Goal: Task Accomplishment & Management: Manage account settings

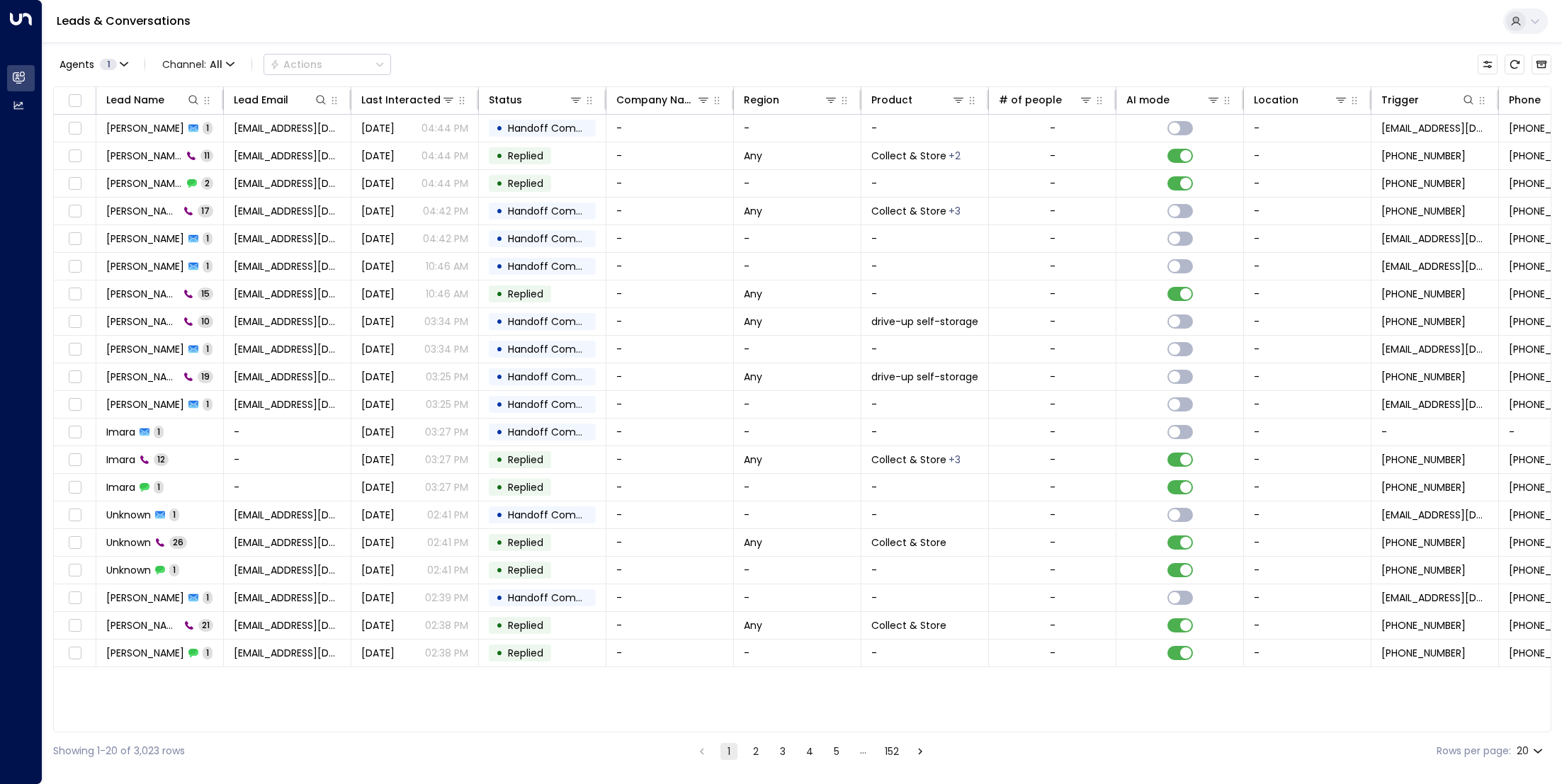
click at [753, 743] on button "2" at bounding box center [756, 751] width 17 height 17
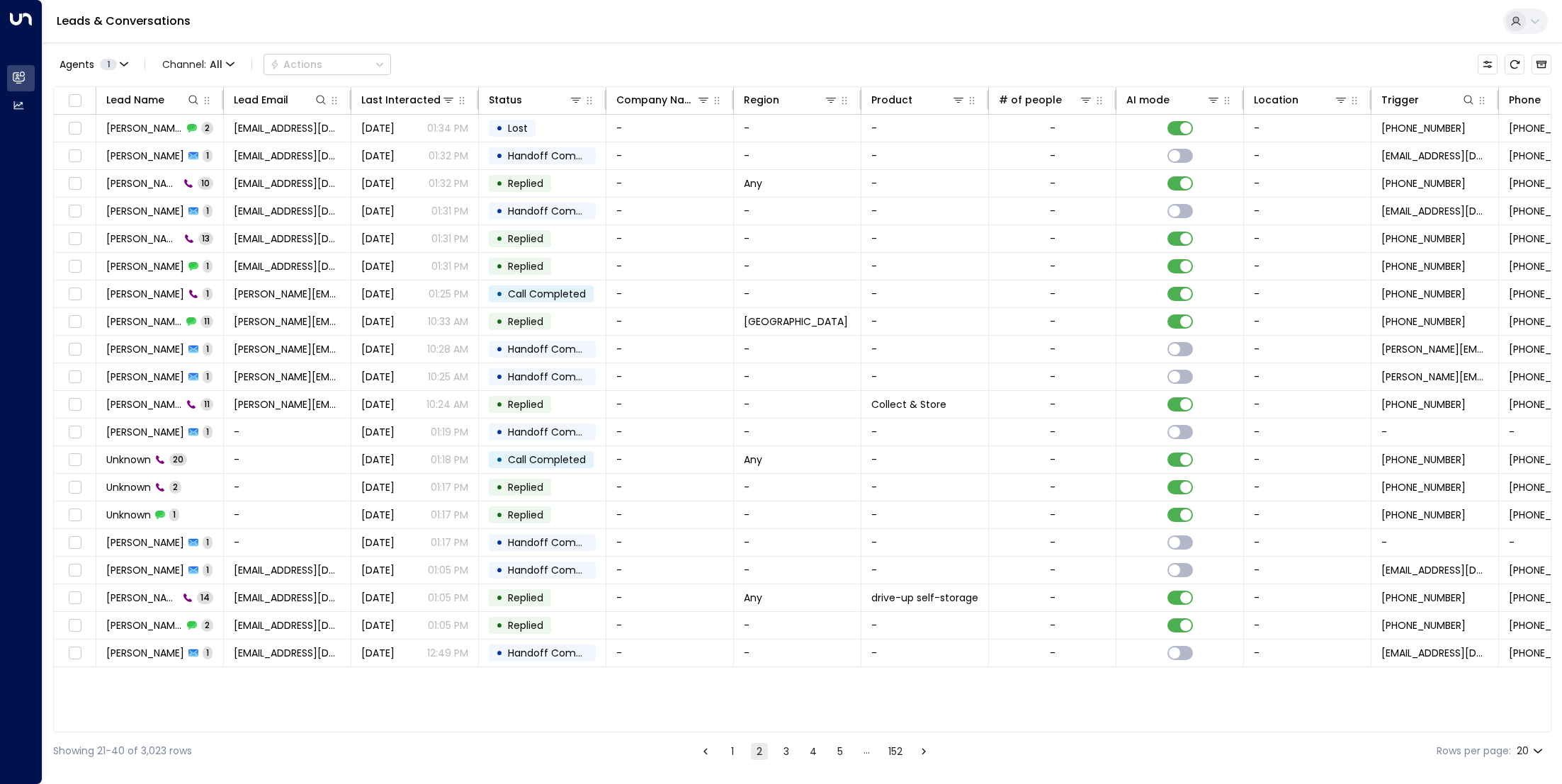
click at [787, 748] on button "3" at bounding box center [786, 751] width 17 height 17
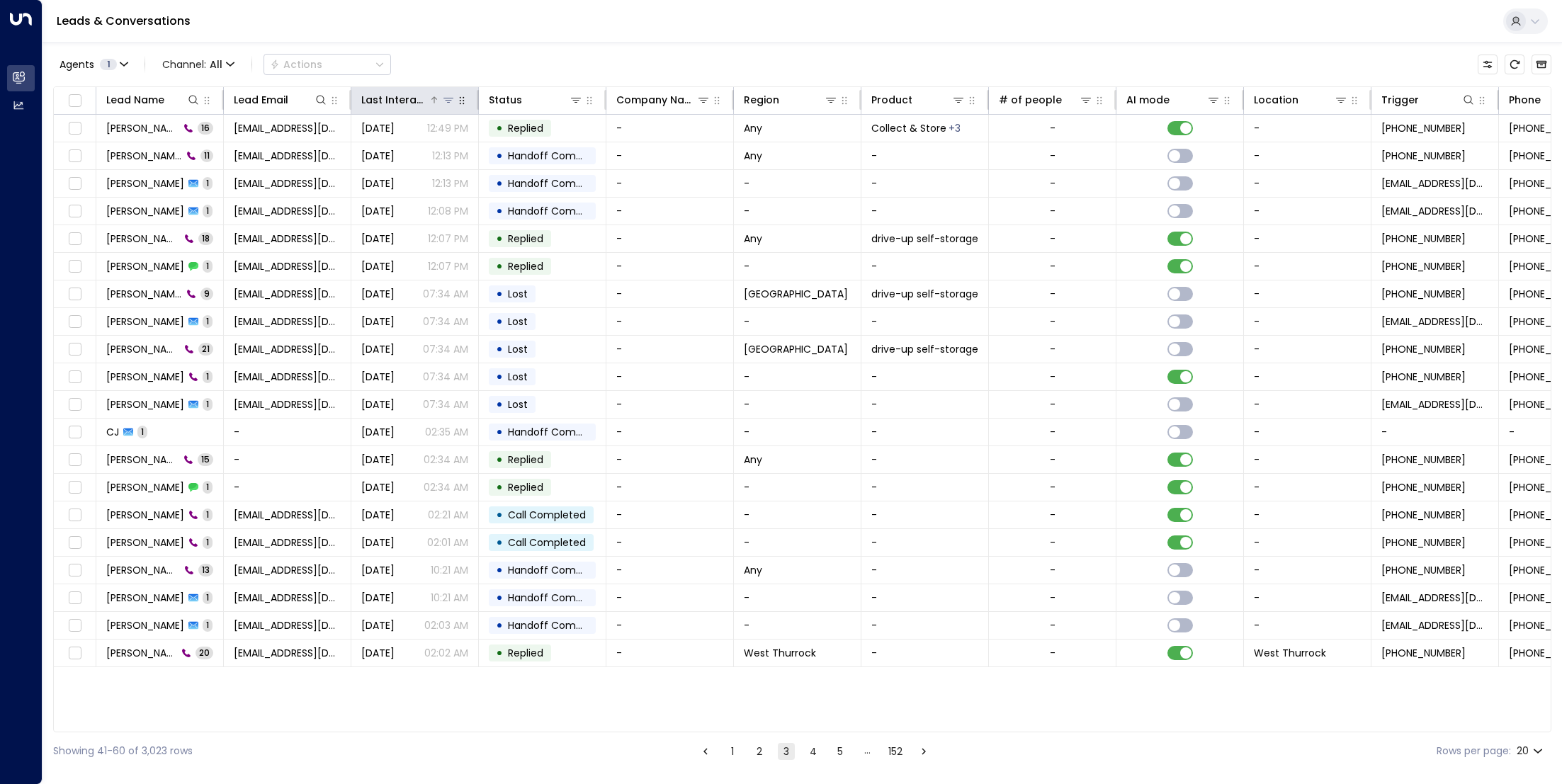
click at [429, 102] on div at bounding box center [443, 99] width 27 height 14
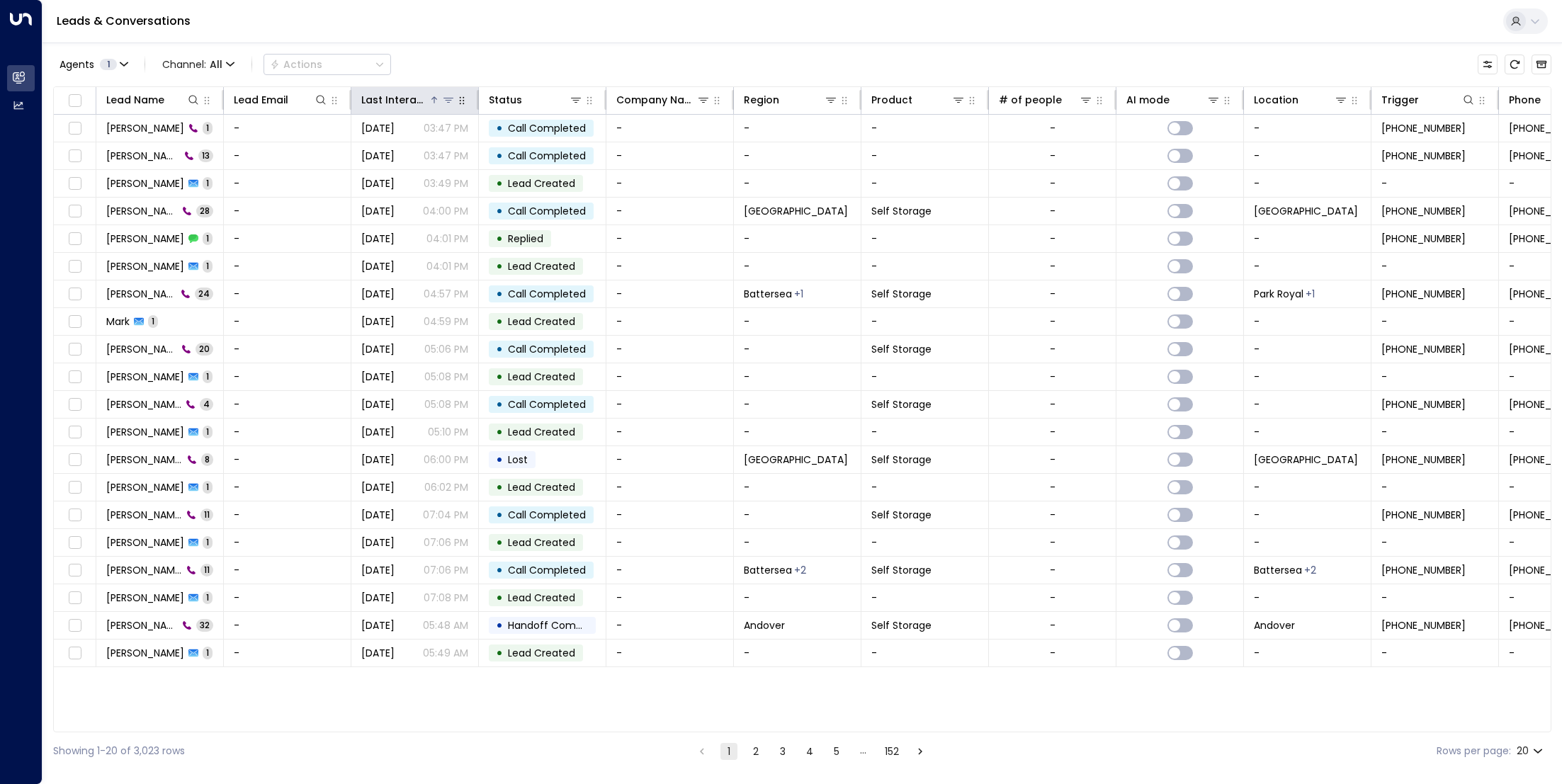
click at [429, 102] on div at bounding box center [443, 99] width 27 height 14
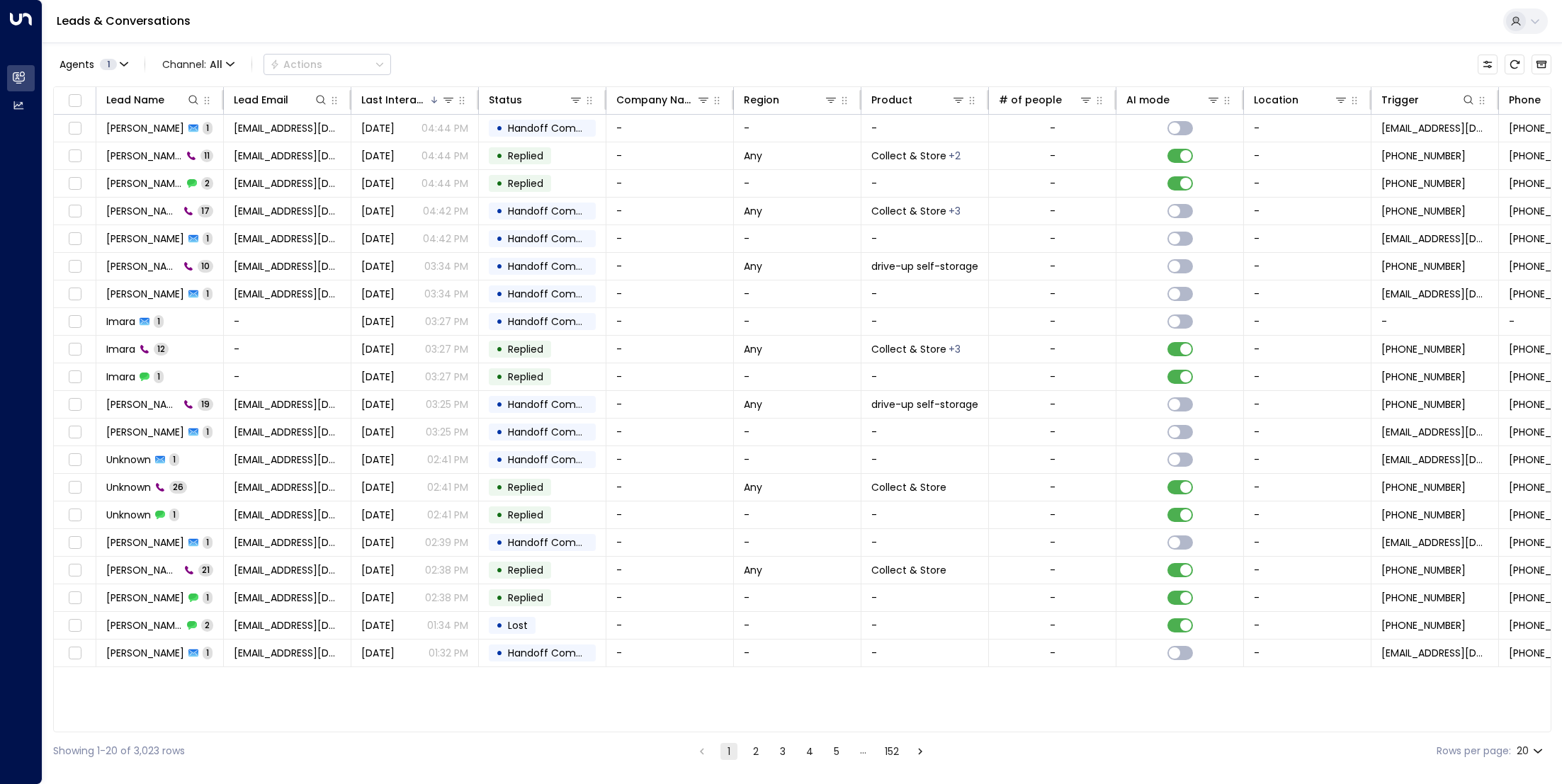
click at [758, 747] on button "2" at bounding box center [756, 751] width 17 height 17
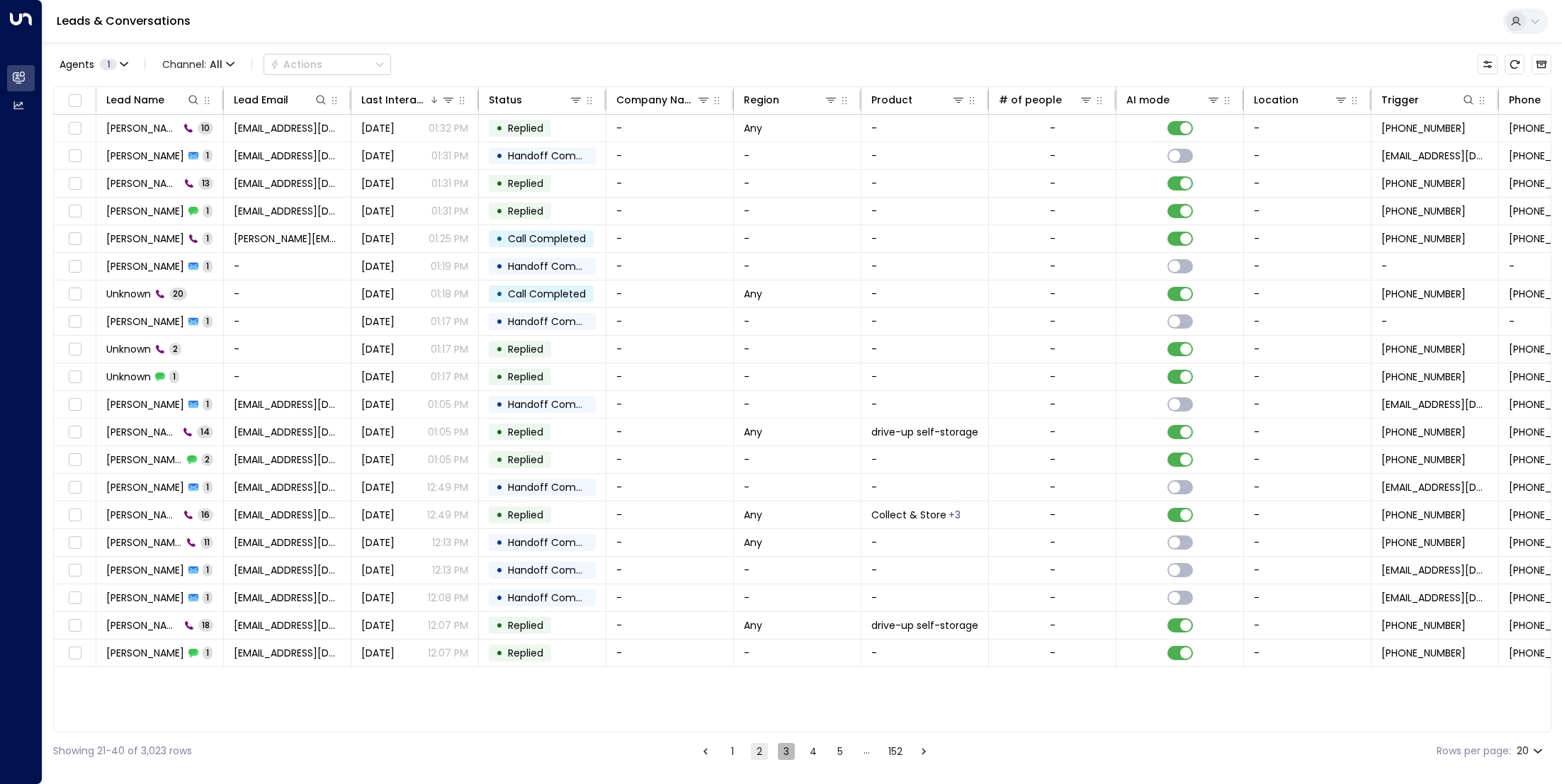
click at [781, 750] on button "3" at bounding box center [786, 751] width 17 height 17
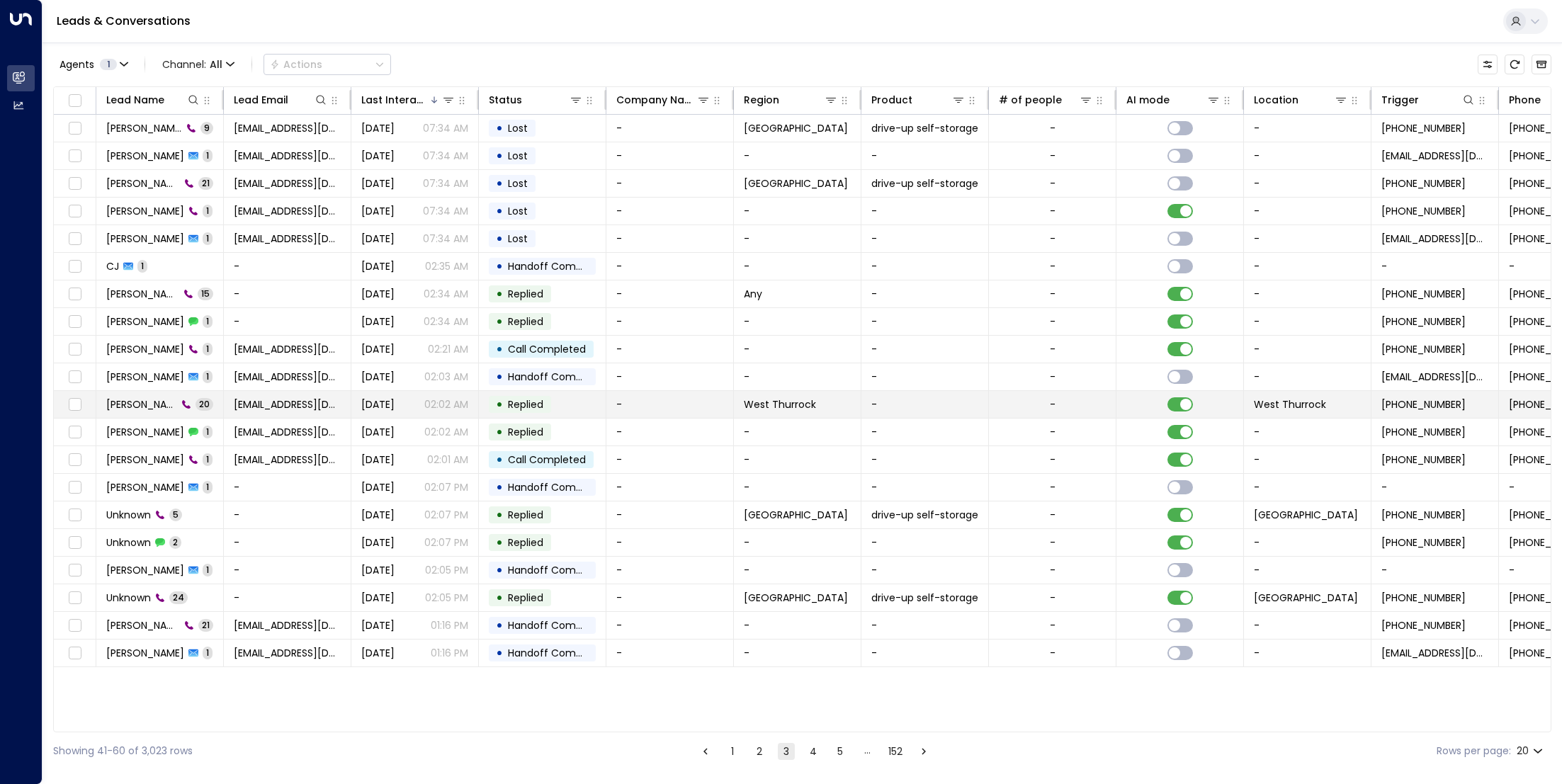
click at [171, 397] on div "[PERSON_NAME] 20" at bounding box center [159, 404] width 107 height 14
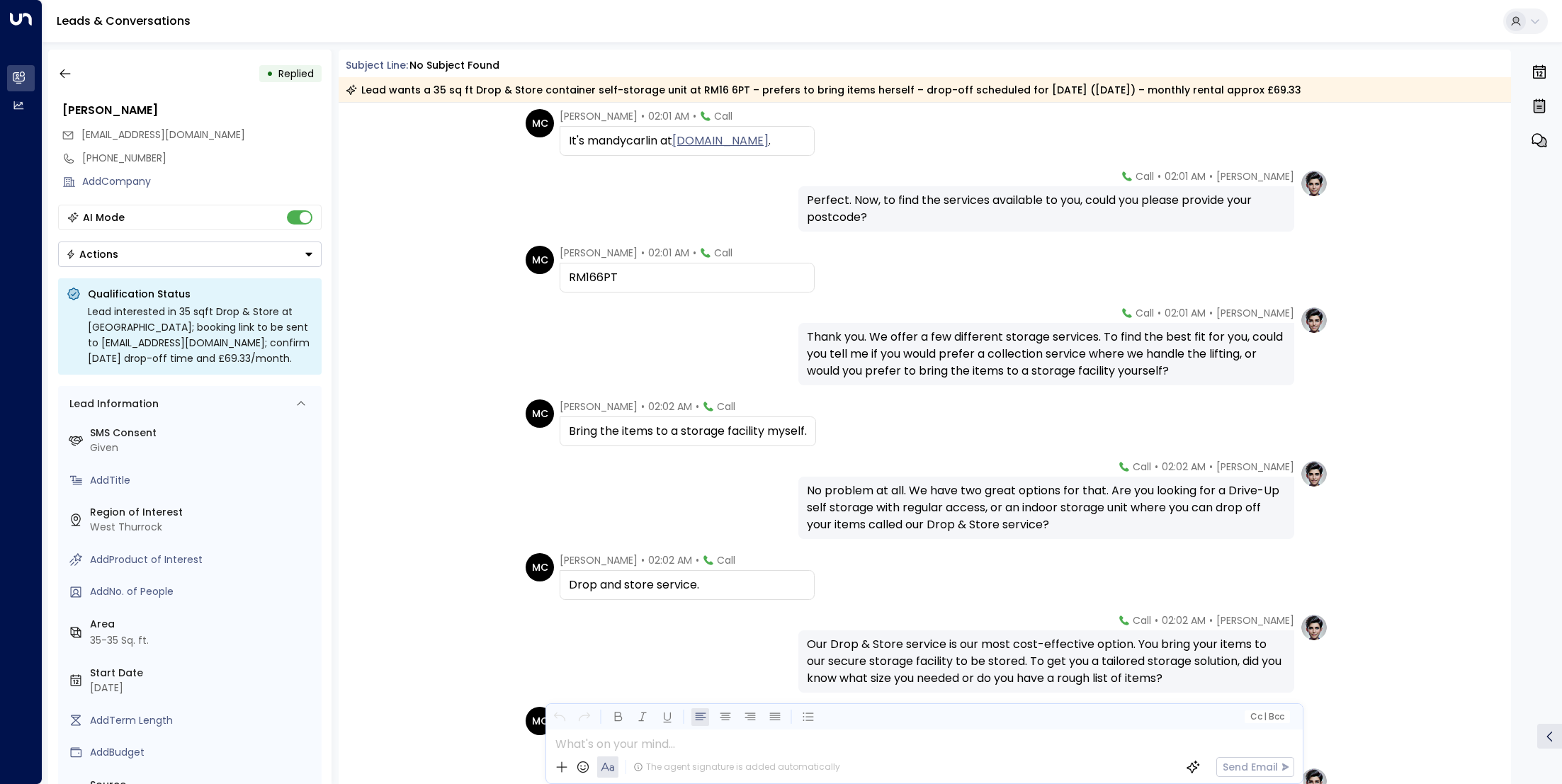
scroll to position [411, 0]
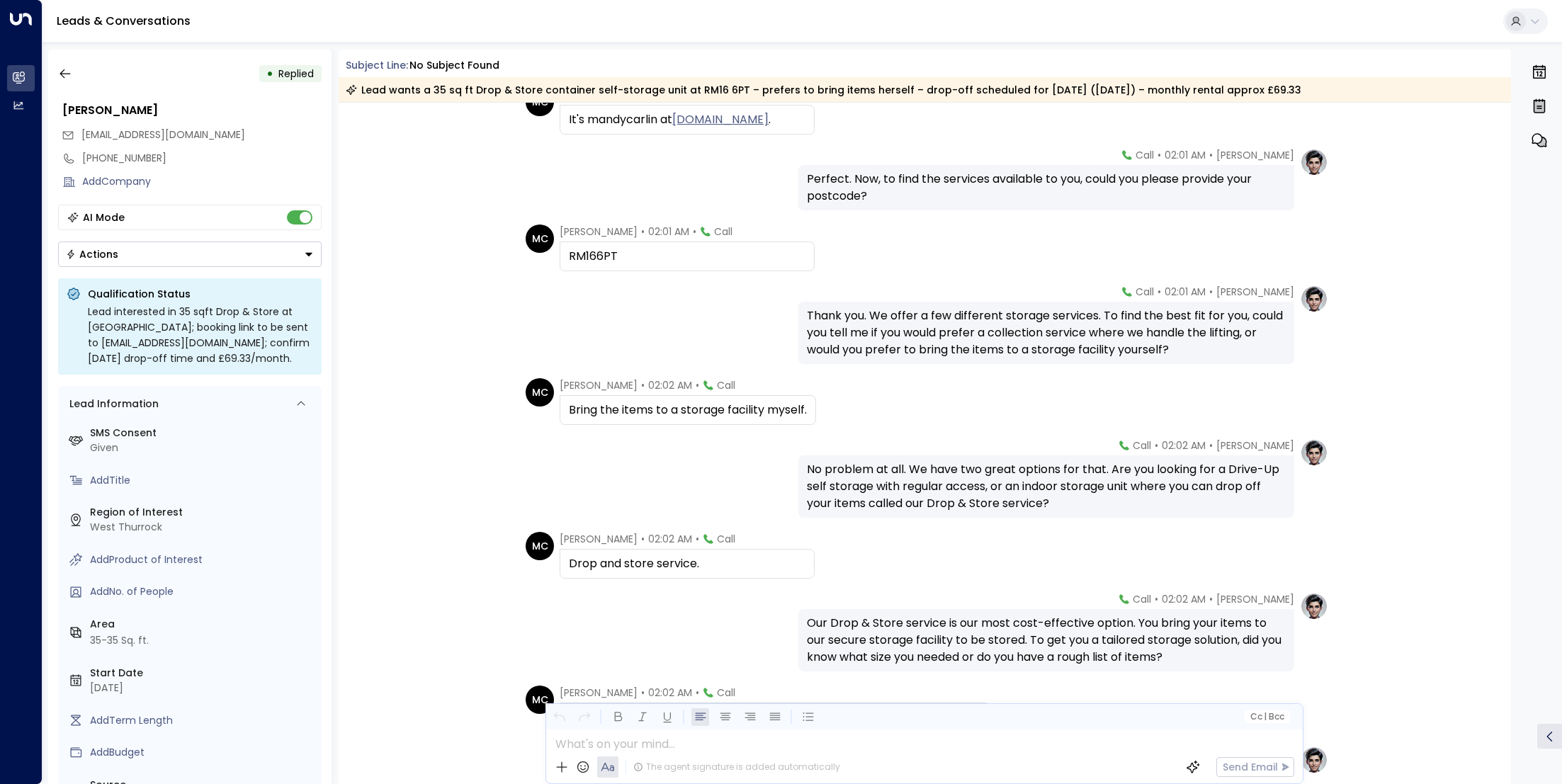
click at [617, 353] on div "[PERSON_NAME] • 02:01 AM • Call Thank you. We offer a few different storage ser…" at bounding box center [925, 324] width 808 height 80
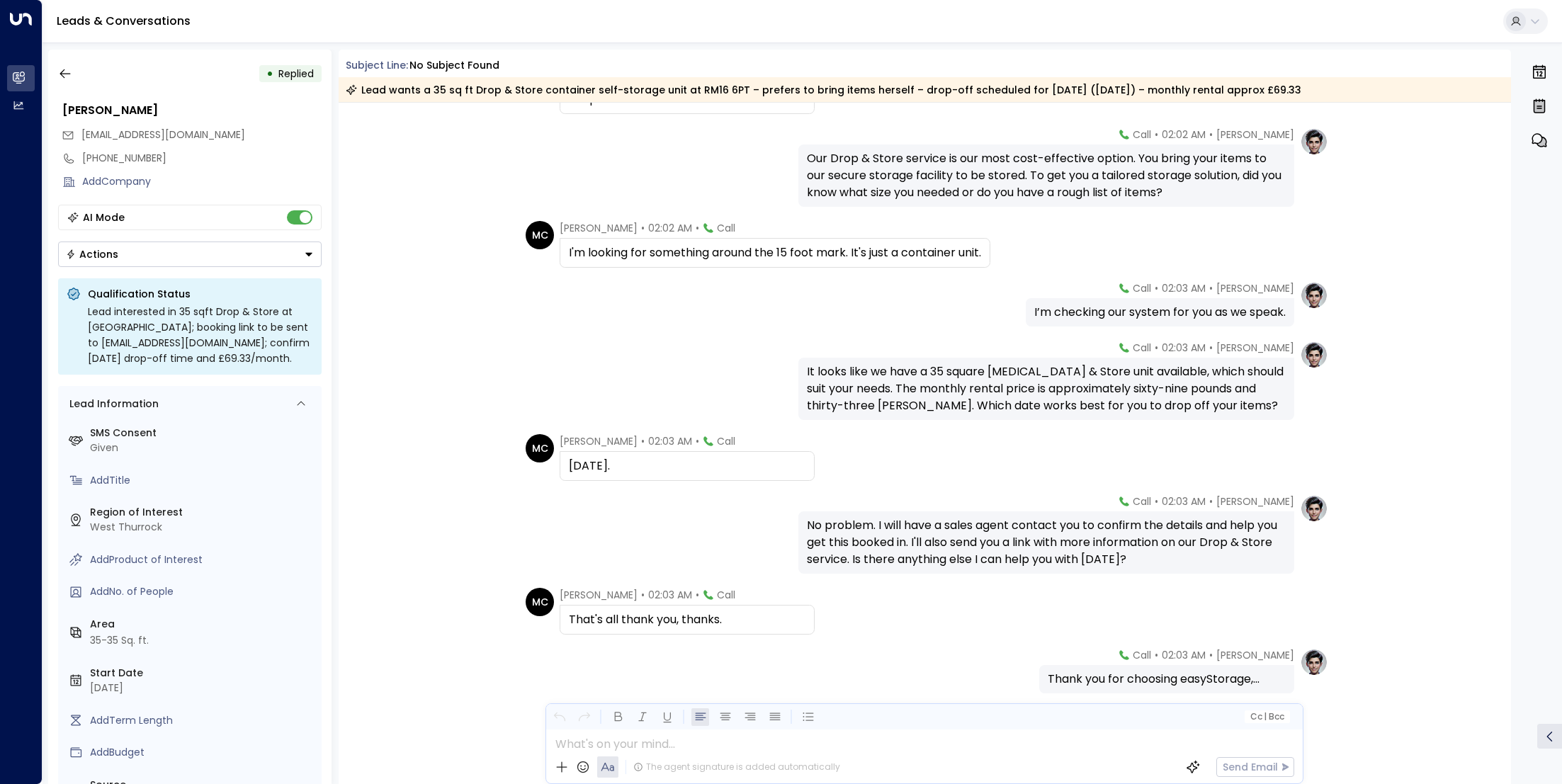
scroll to position [926, 0]
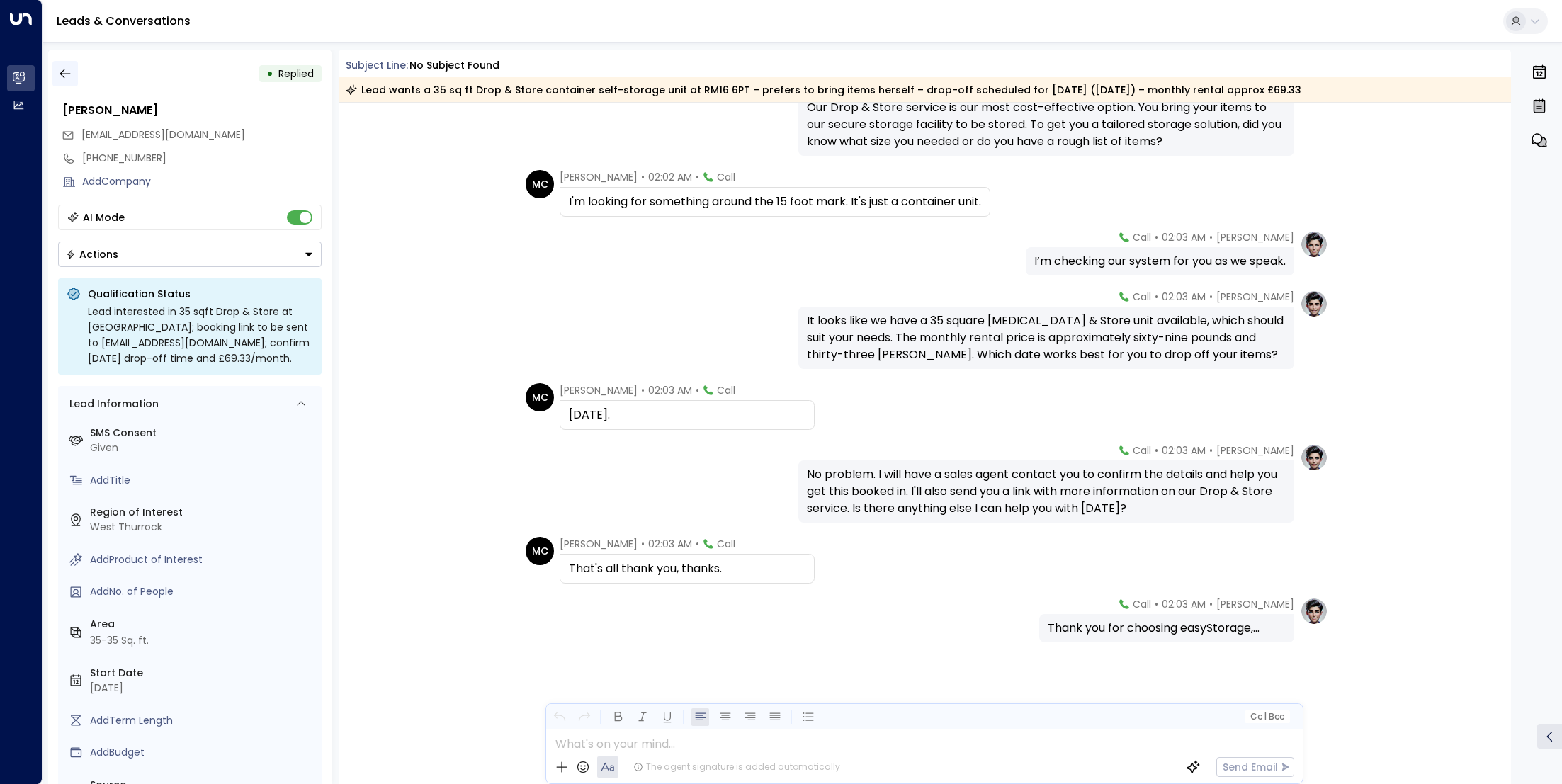
click at [73, 73] on button "button" at bounding box center [65, 73] width 26 height 26
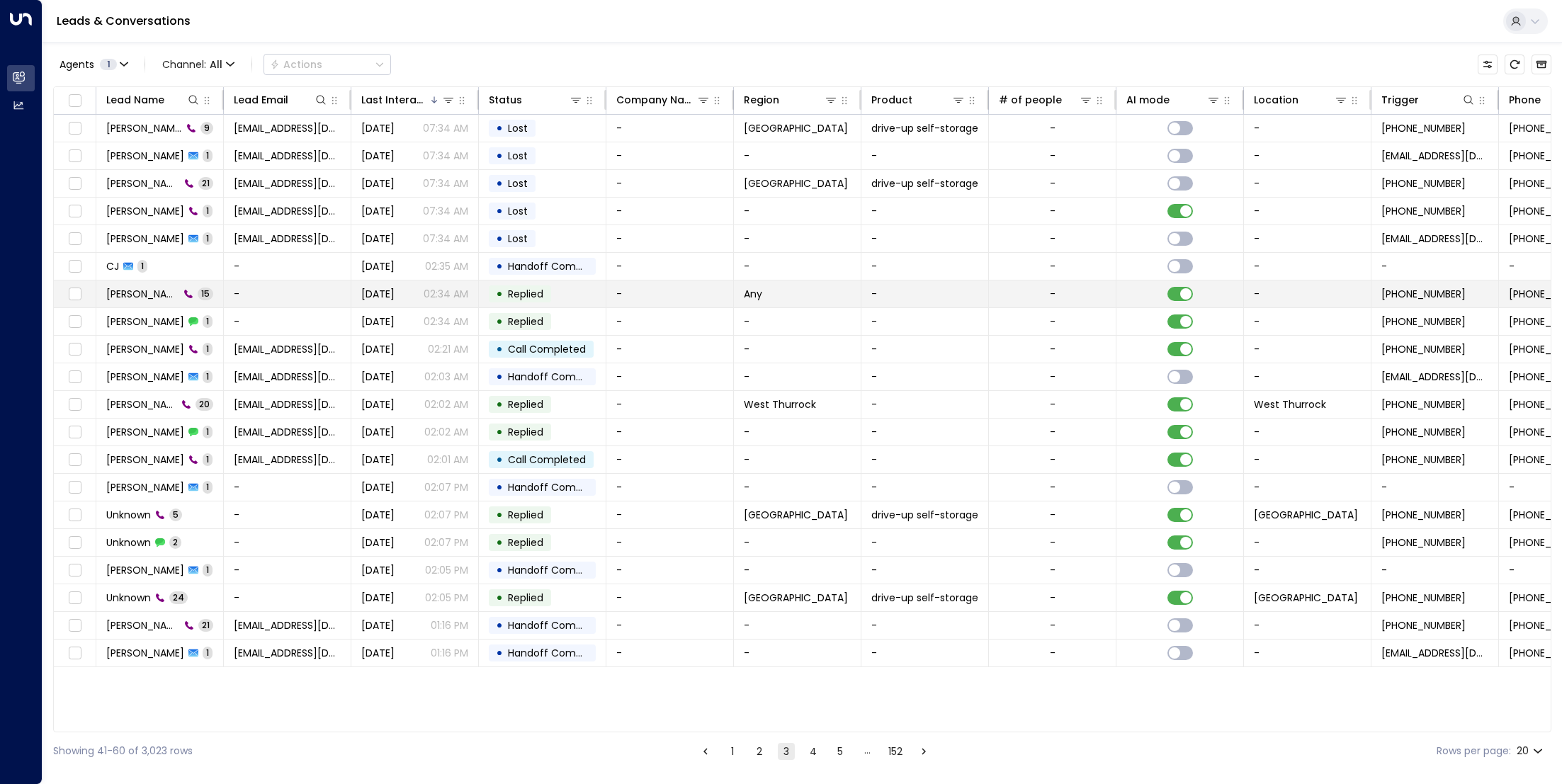
click at [147, 297] on span "[PERSON_NAME]" at bounding box center [142, 294] width 73 height 14
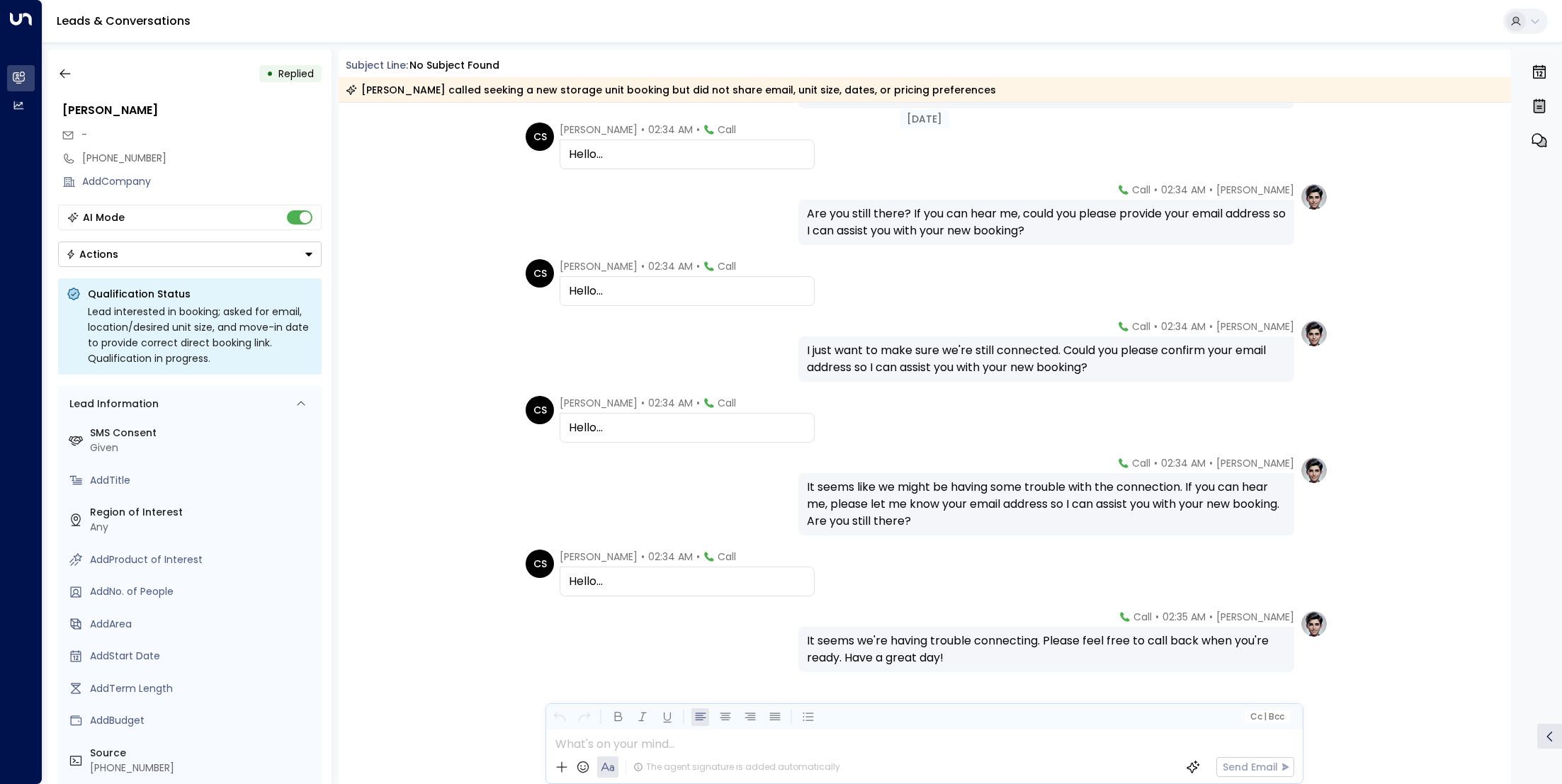
scroll to position [542, 0]
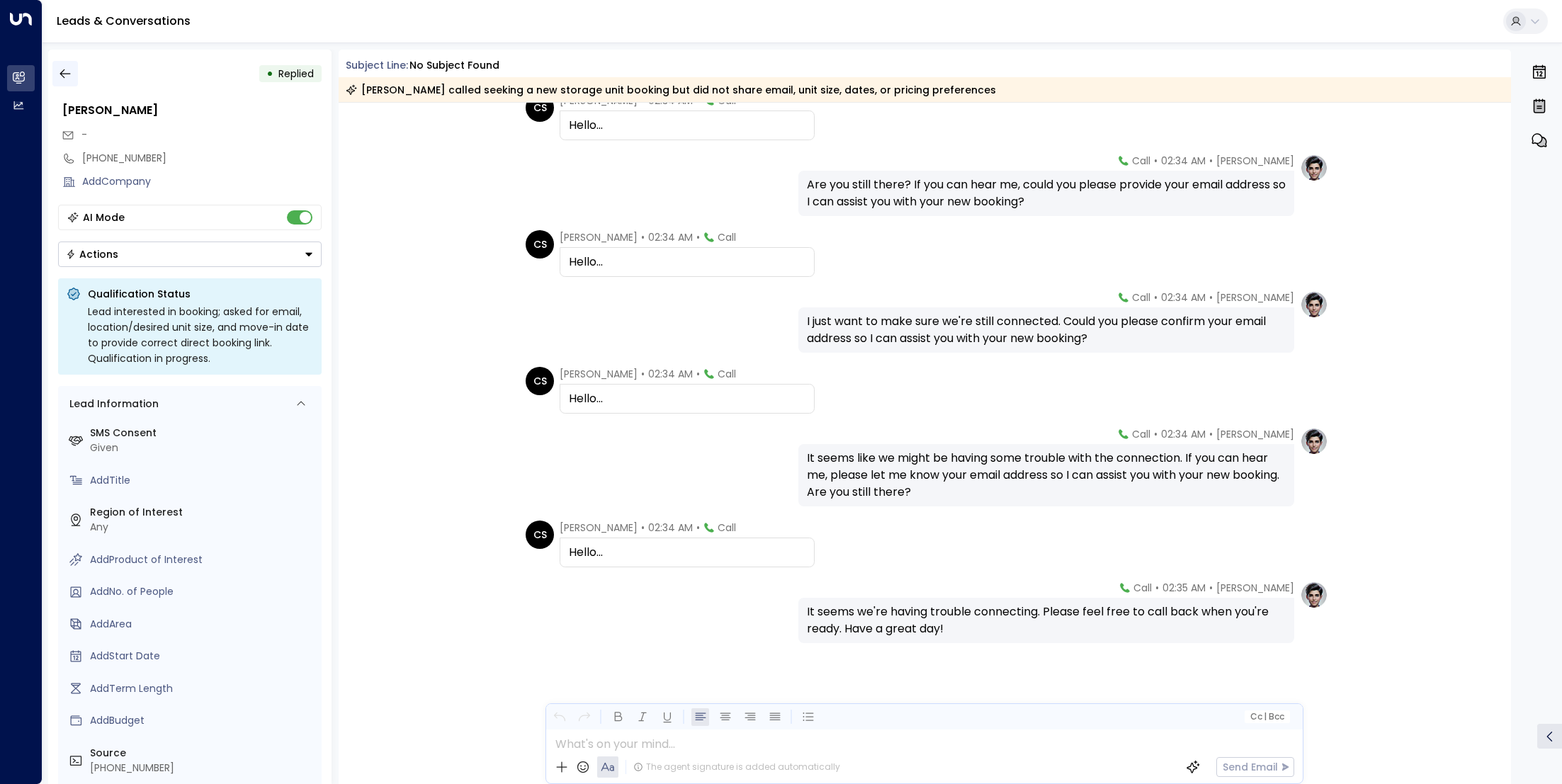
click at [73, 61] on button "button" at bounding box center [65, 73] width 26 height 26
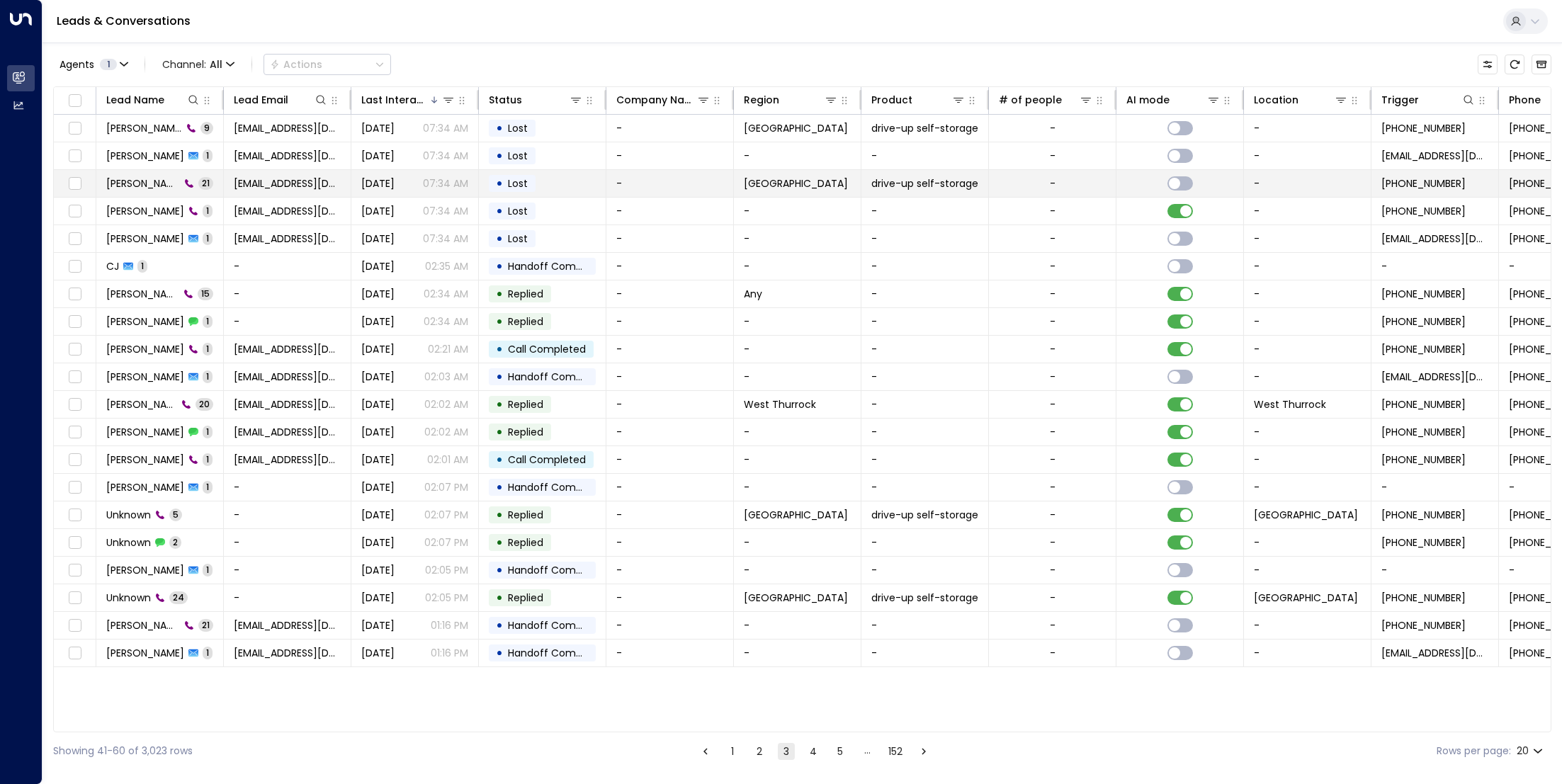
click at [144, 186] on span "[PERSON_NAME]" at bounding box center [142, 183] width 74 height 14
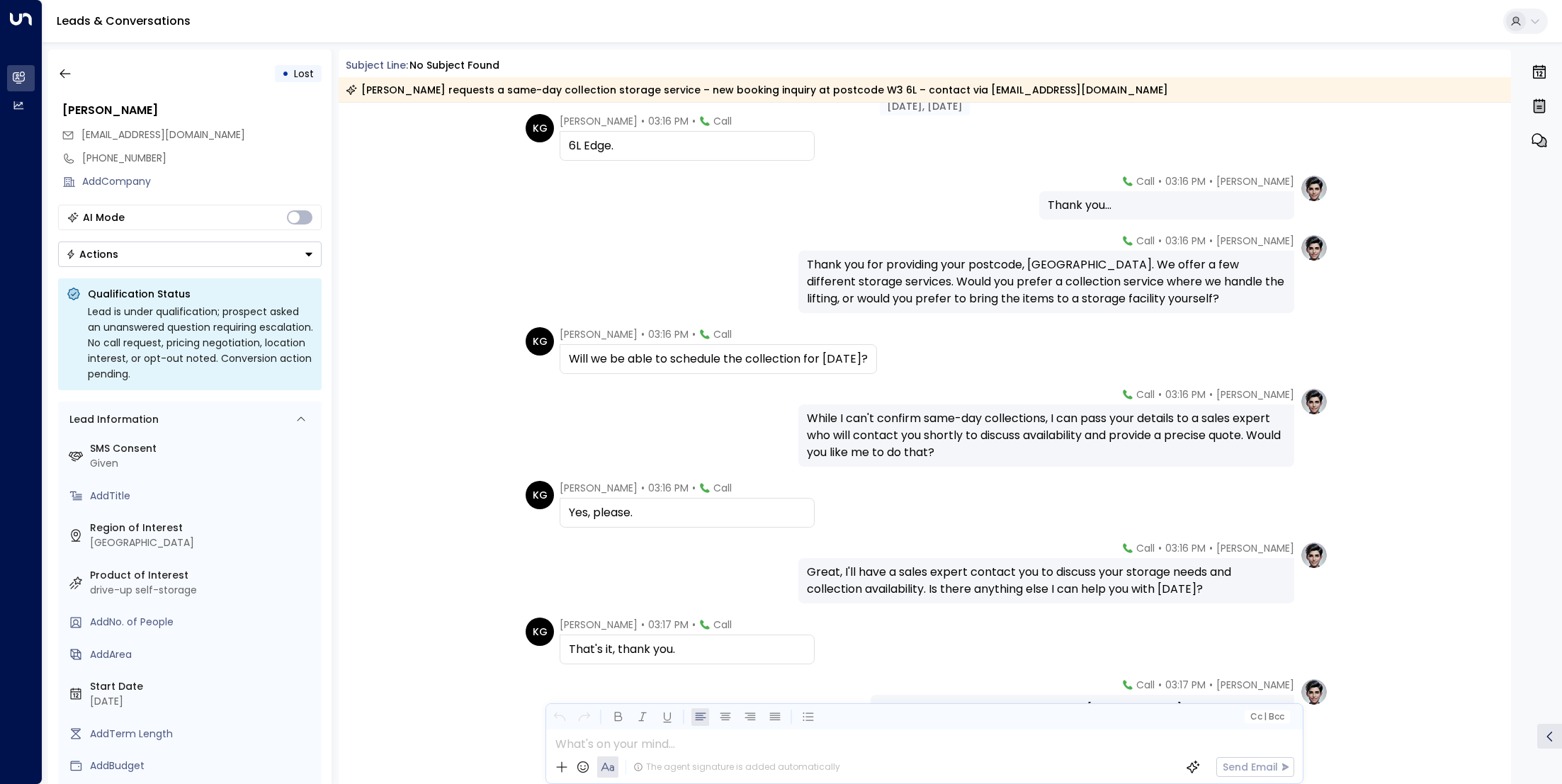
scroll to position [901, 0]
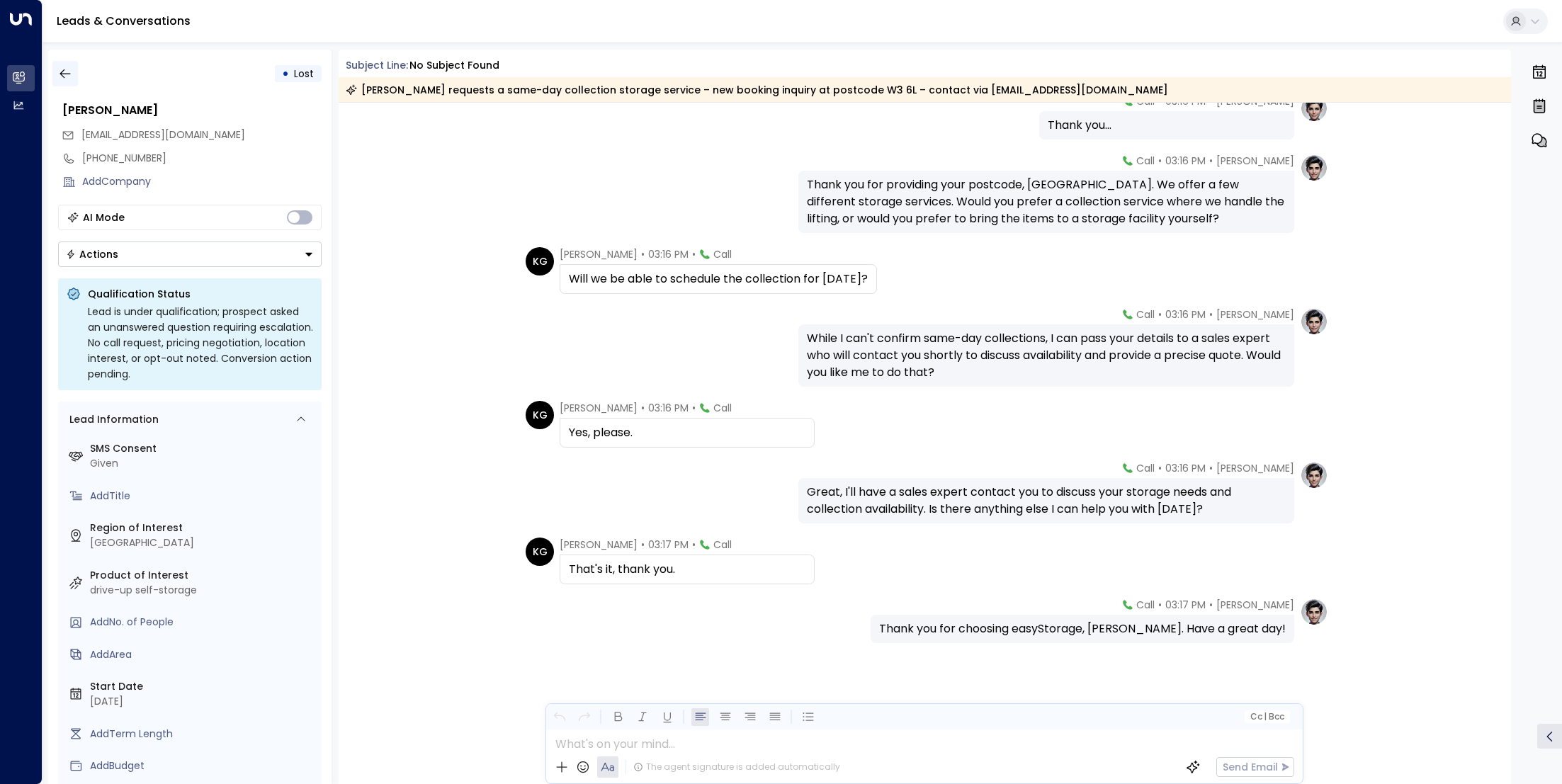
click at [56, 80] on button "button" at bounding box center [65, 73] width 26 height 26
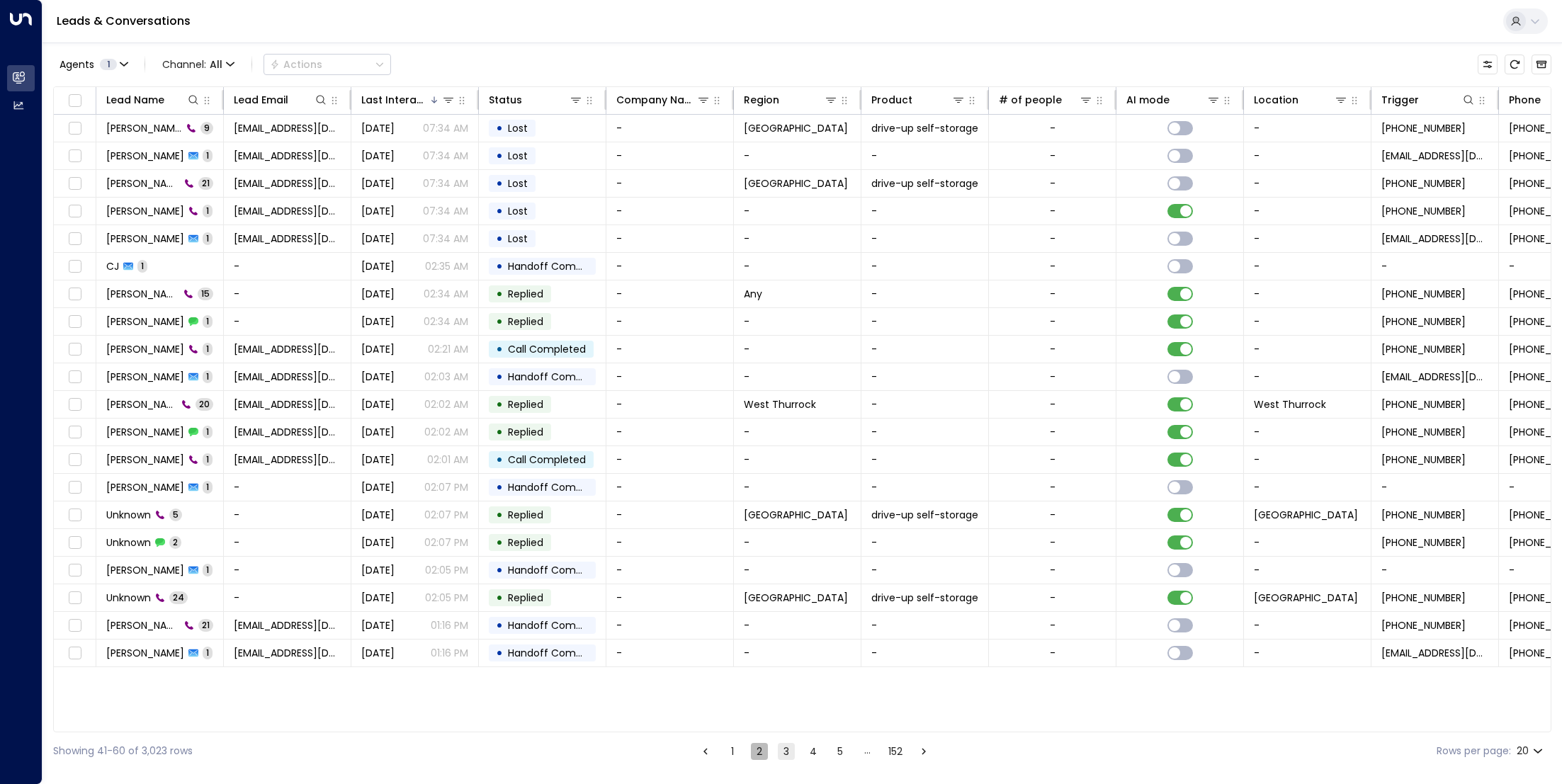
click at [765, 751] on button "2" at bounding box center [759, 751] width 17 height 17
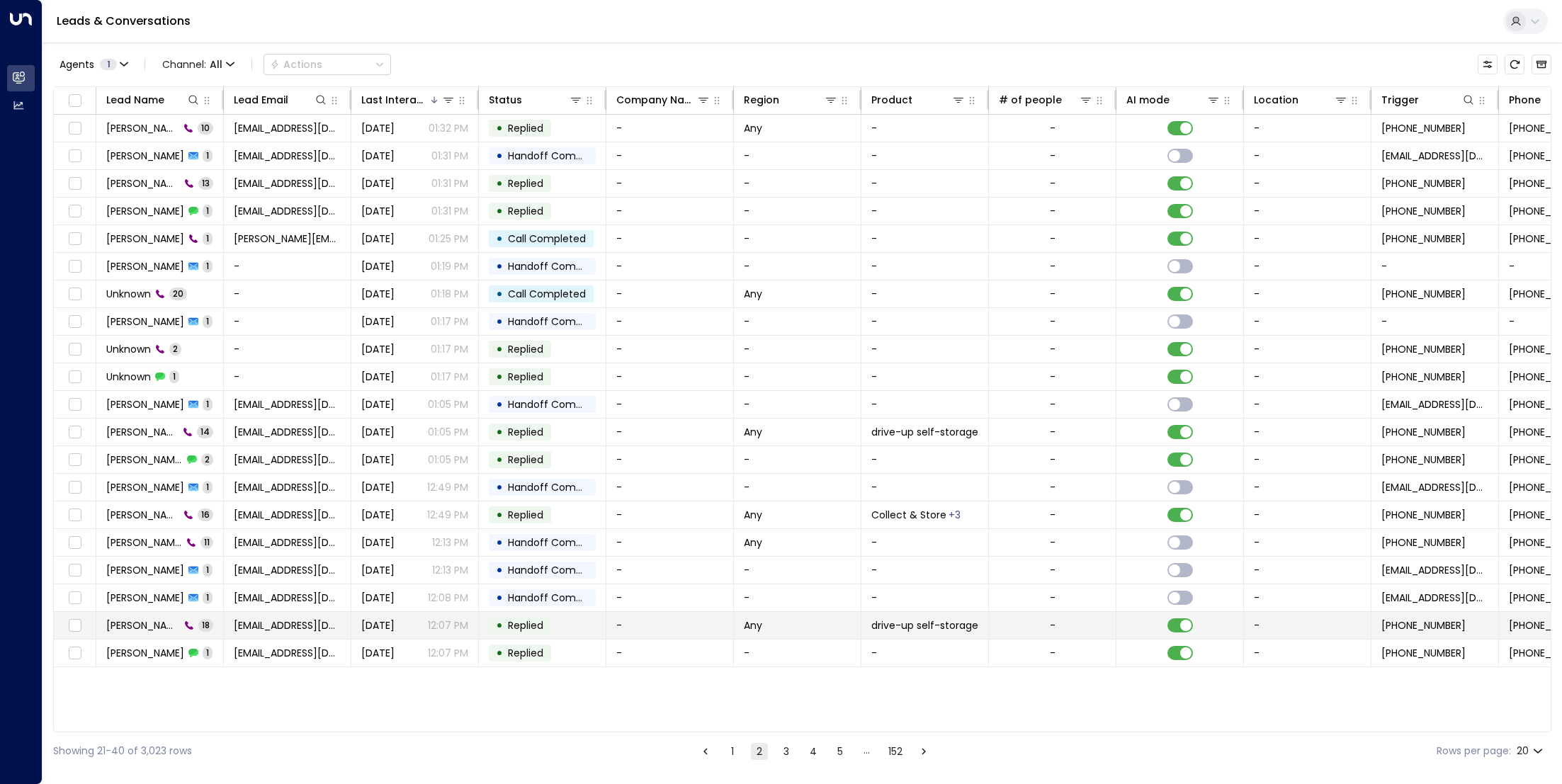
click at [141, 629] on td "[PERSON_NAME] 18" at bounding box center [160, 626] width 127 height 27
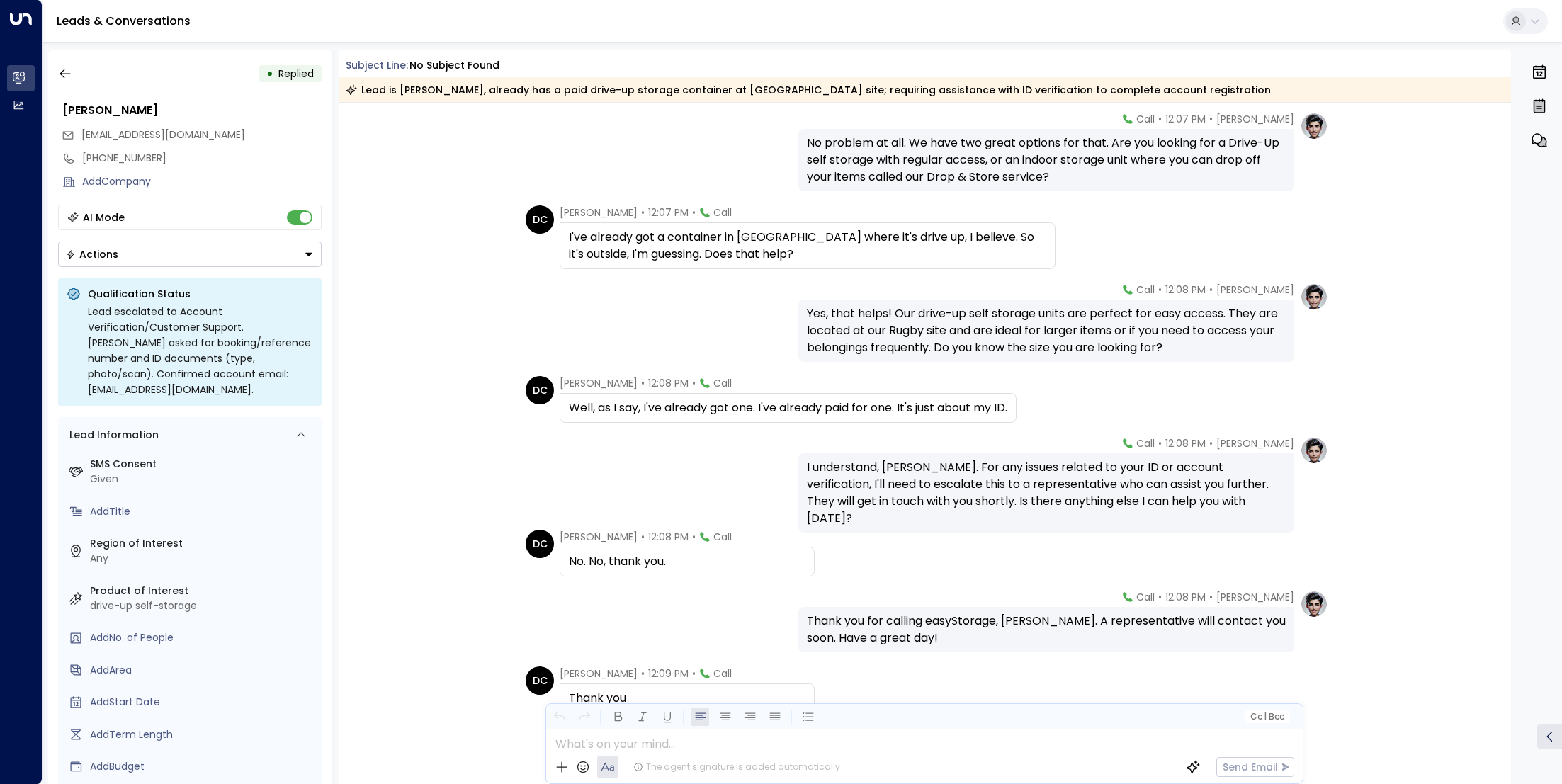
scroll to position [807, 0]
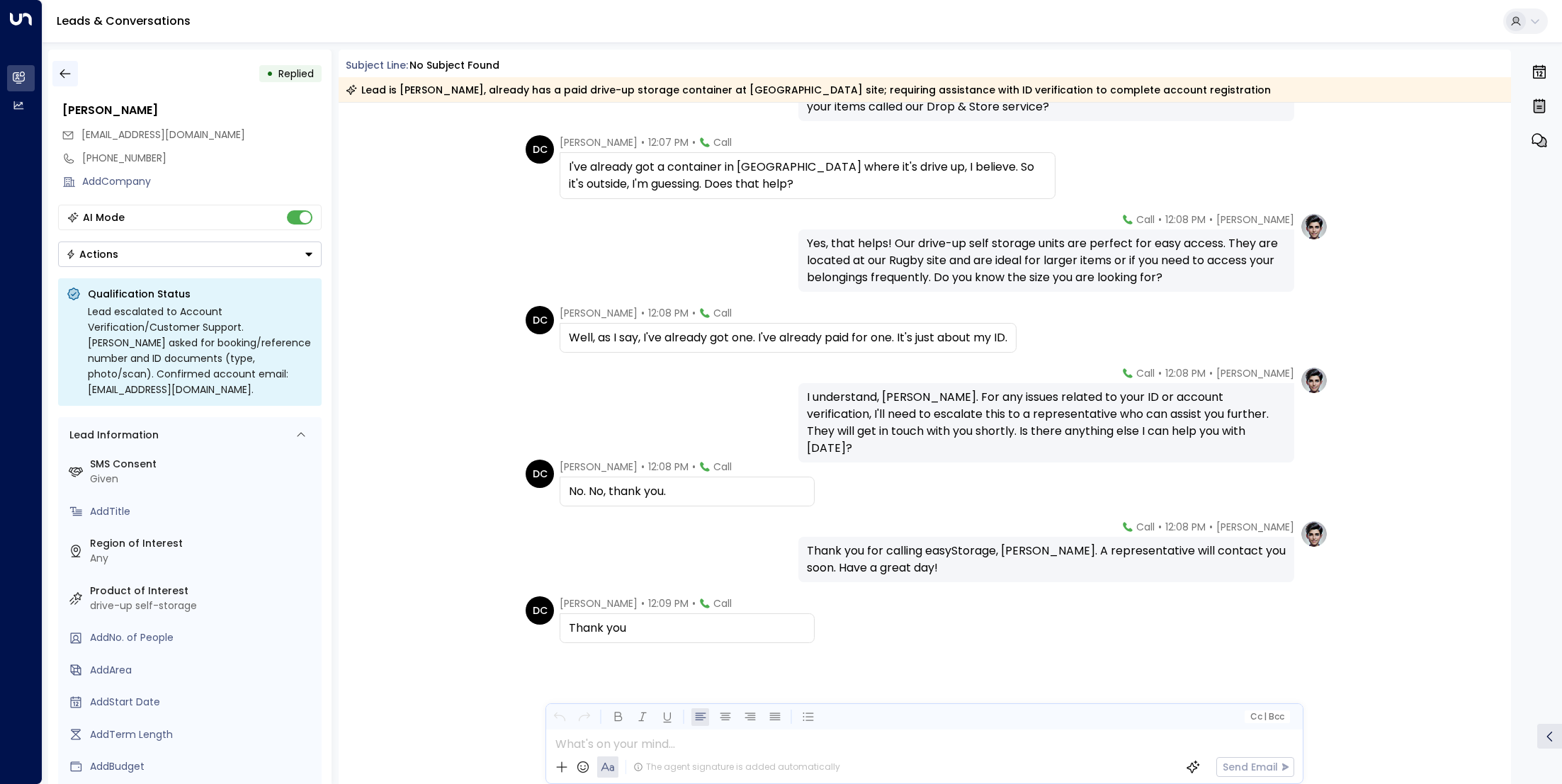
click at [64, 70] on icon "button" at bounding box center [65, 73] width 14 height 14
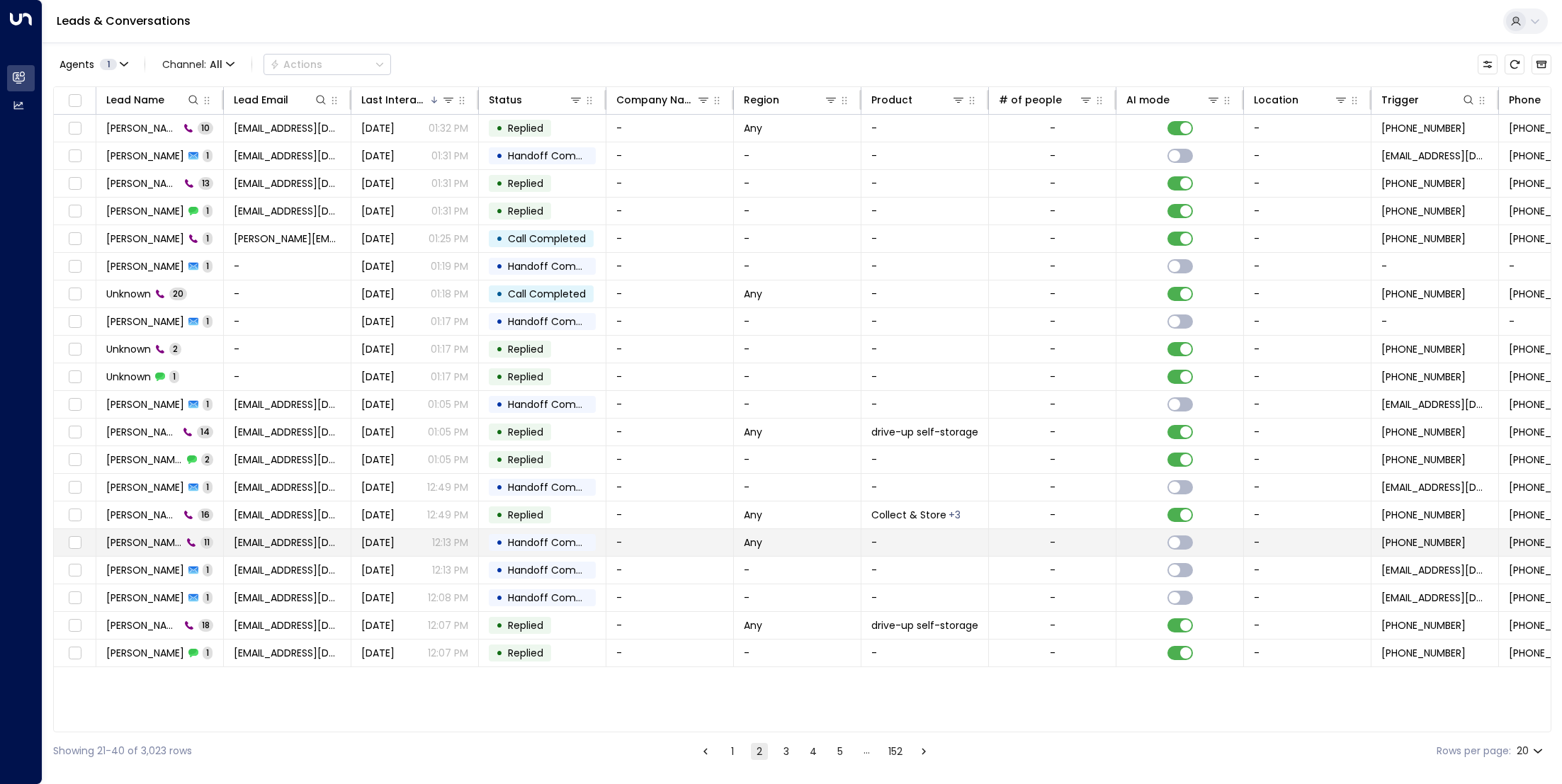
click at [162, 537] on span "[PERSON_NAME]" at bounding box center [144, 542] width 76 height 14
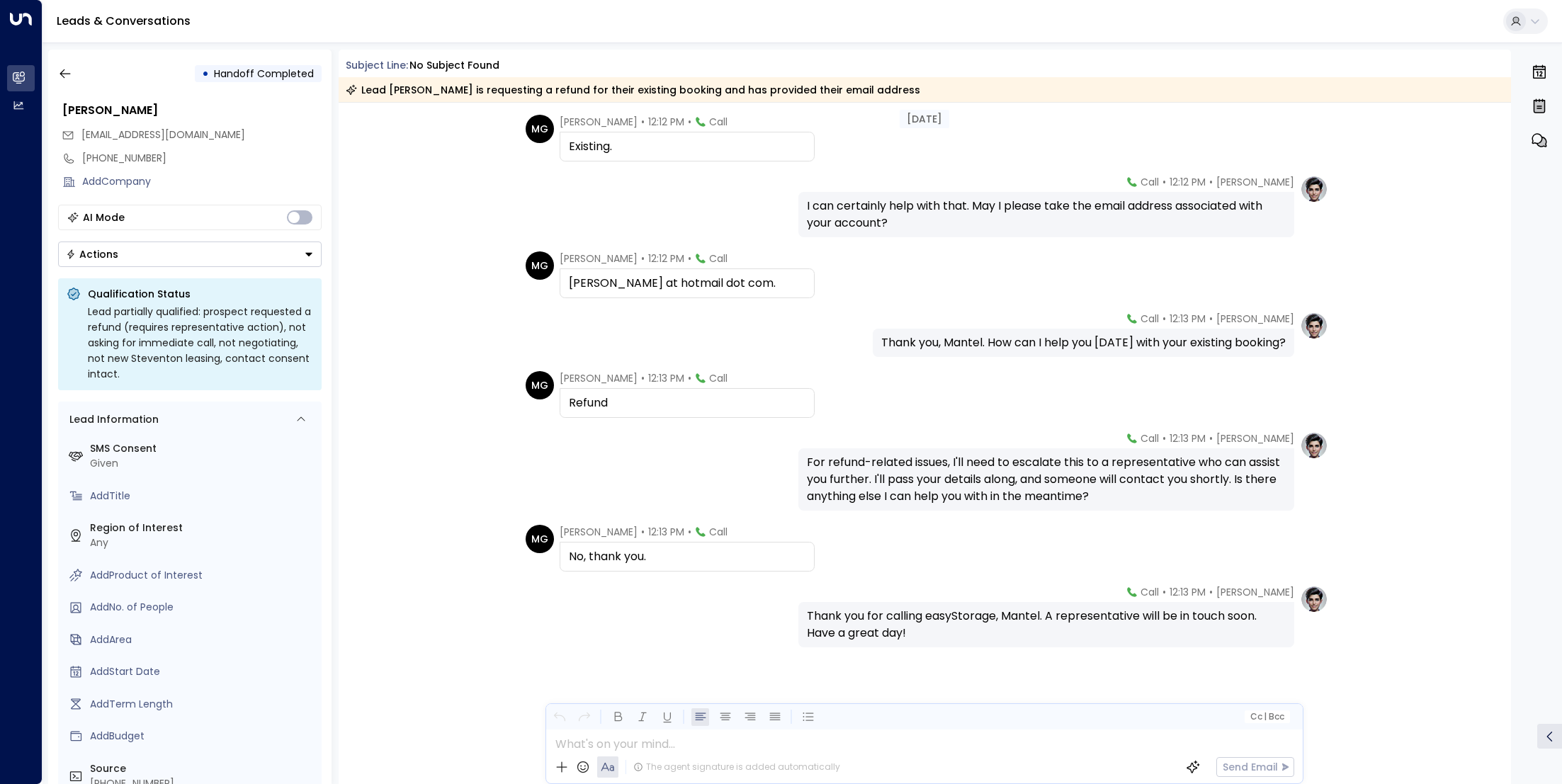
scroll to position [251, 0]
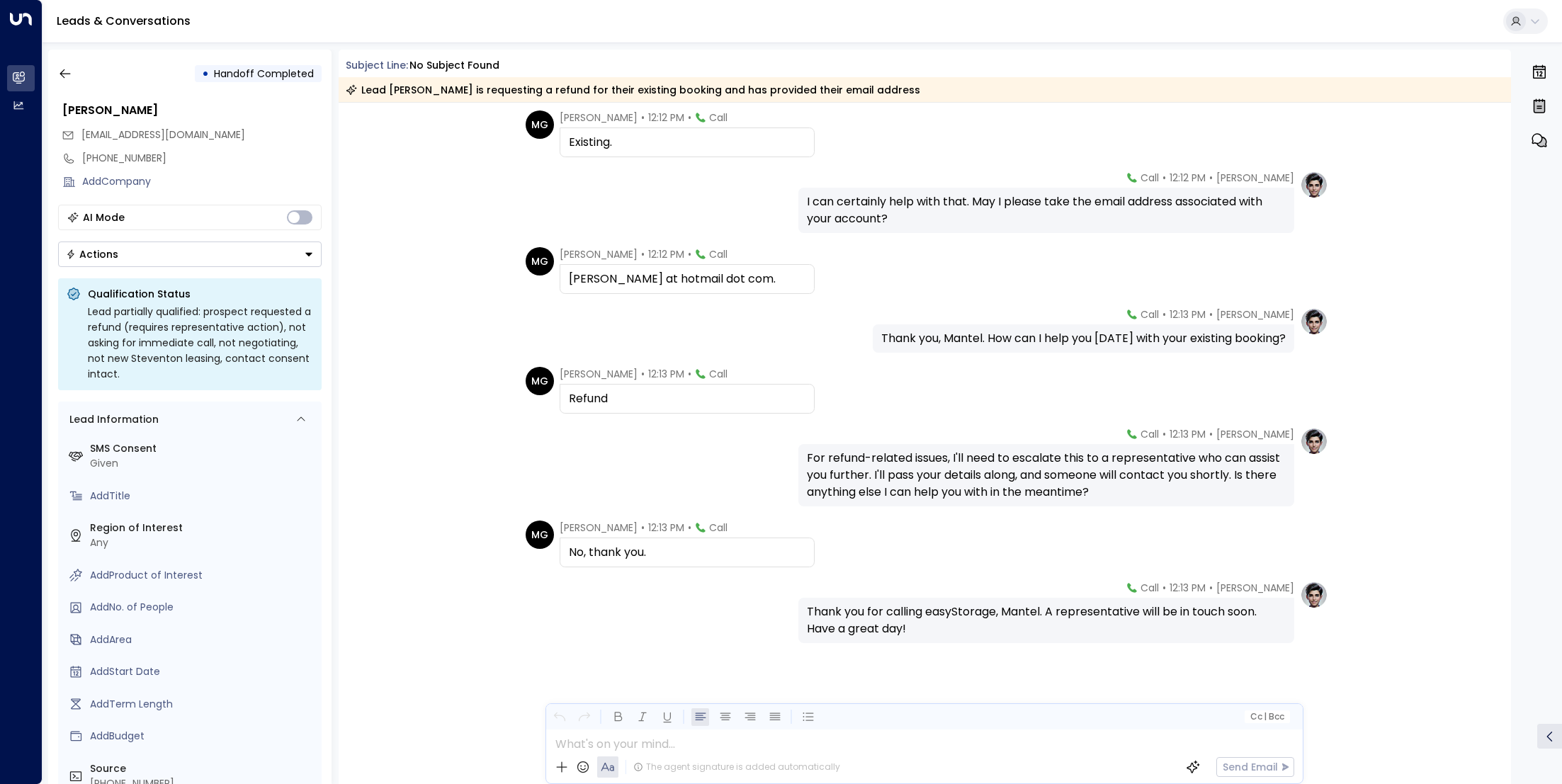
click at [77, 73] on div "• Handoff Completed" at bounding box center [190, 73] width 264 height 26
click at [67, 73] on icon "button" at bounding box center [65, 74] width 11 height 9
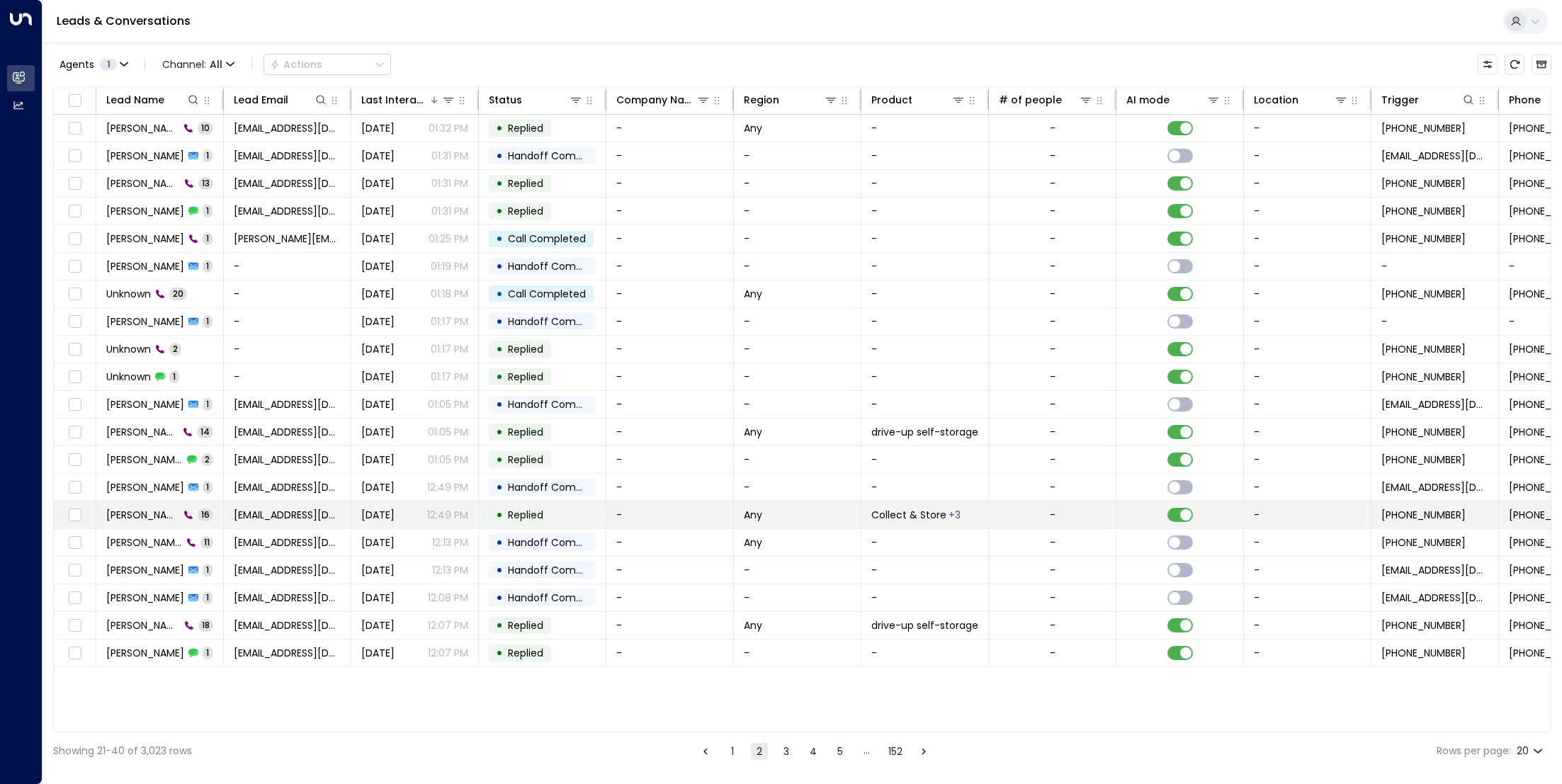
click at [147, 503] on td "[PERSON_NAME] 16" at bounding box center [160, 515] width 127 height 27
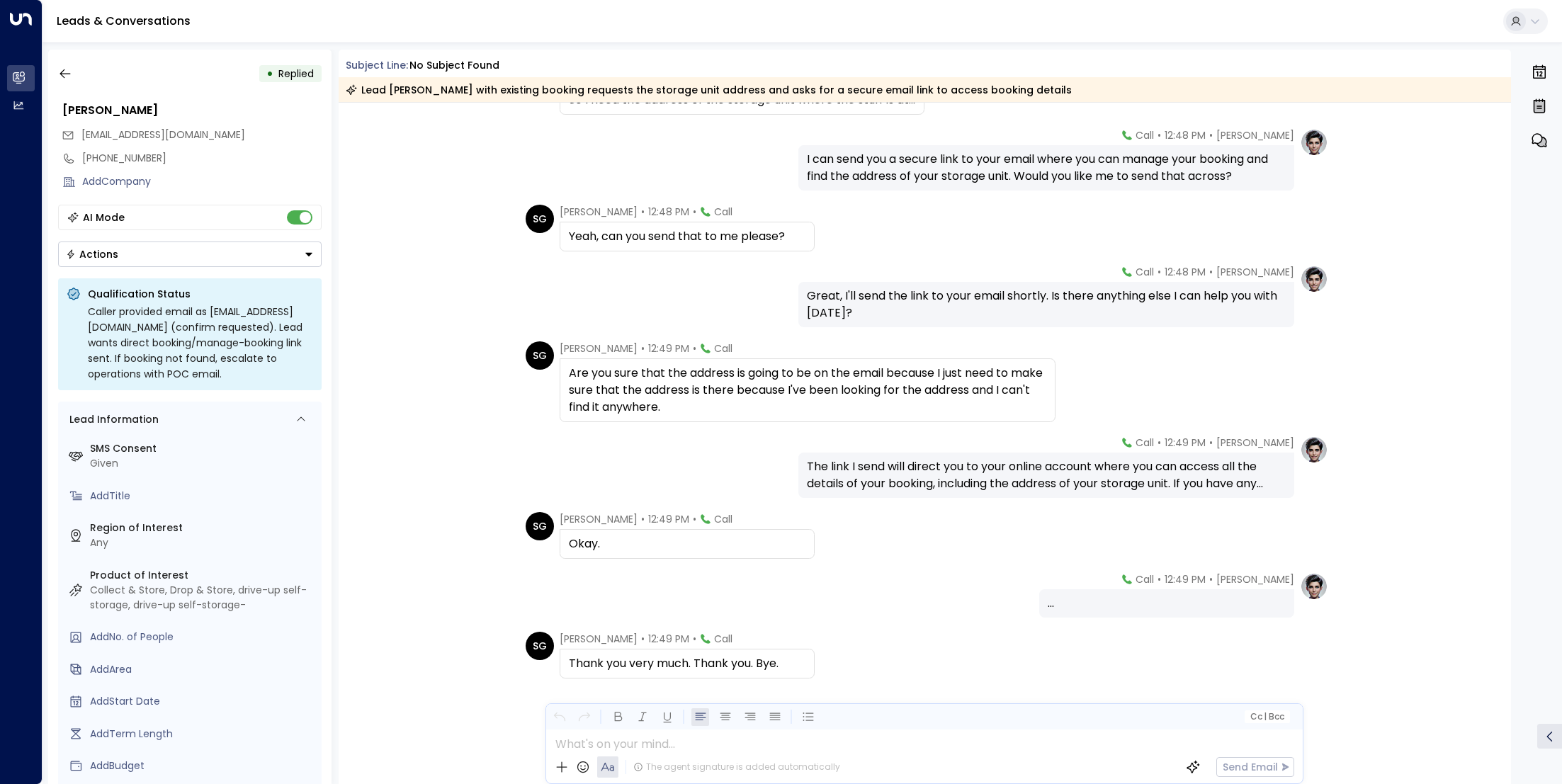
scroll to position [586, 0]
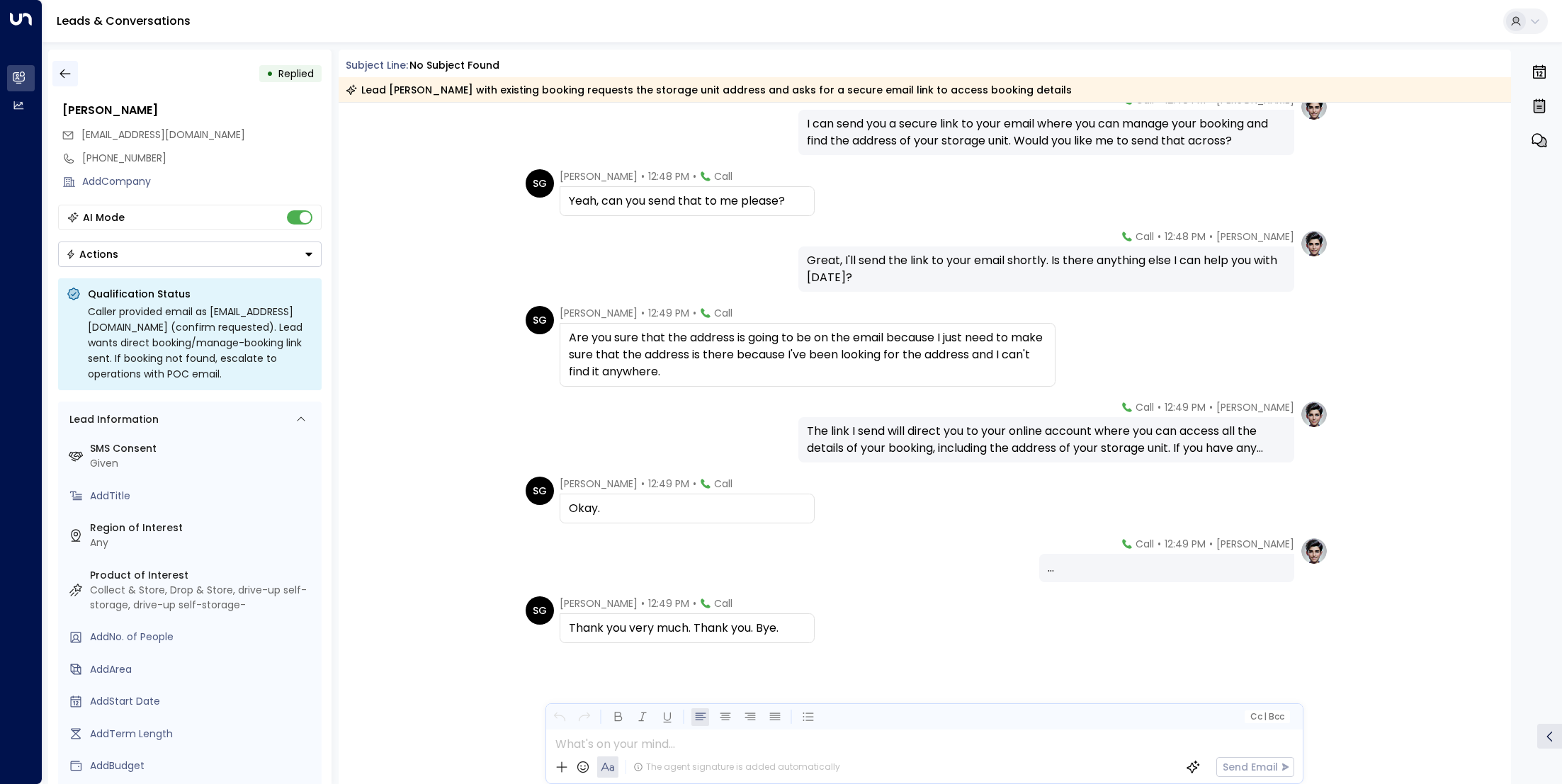
click at [65, 70] on icon "button" at bounding box center [65, 73] width 14 height 14
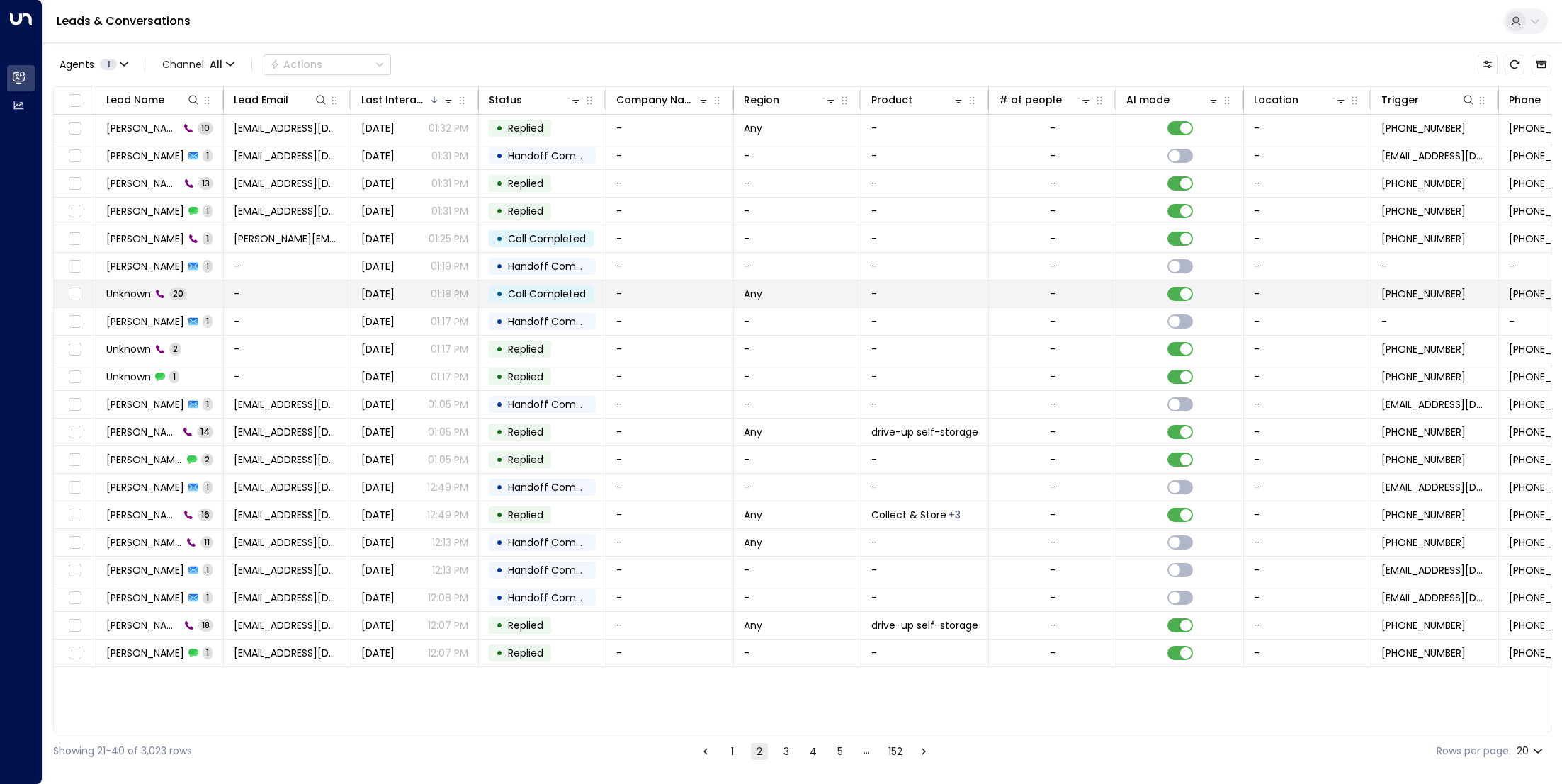
click at [136, 295] on span "Unknown" at bounding box center [128, 294] width 45 height 14
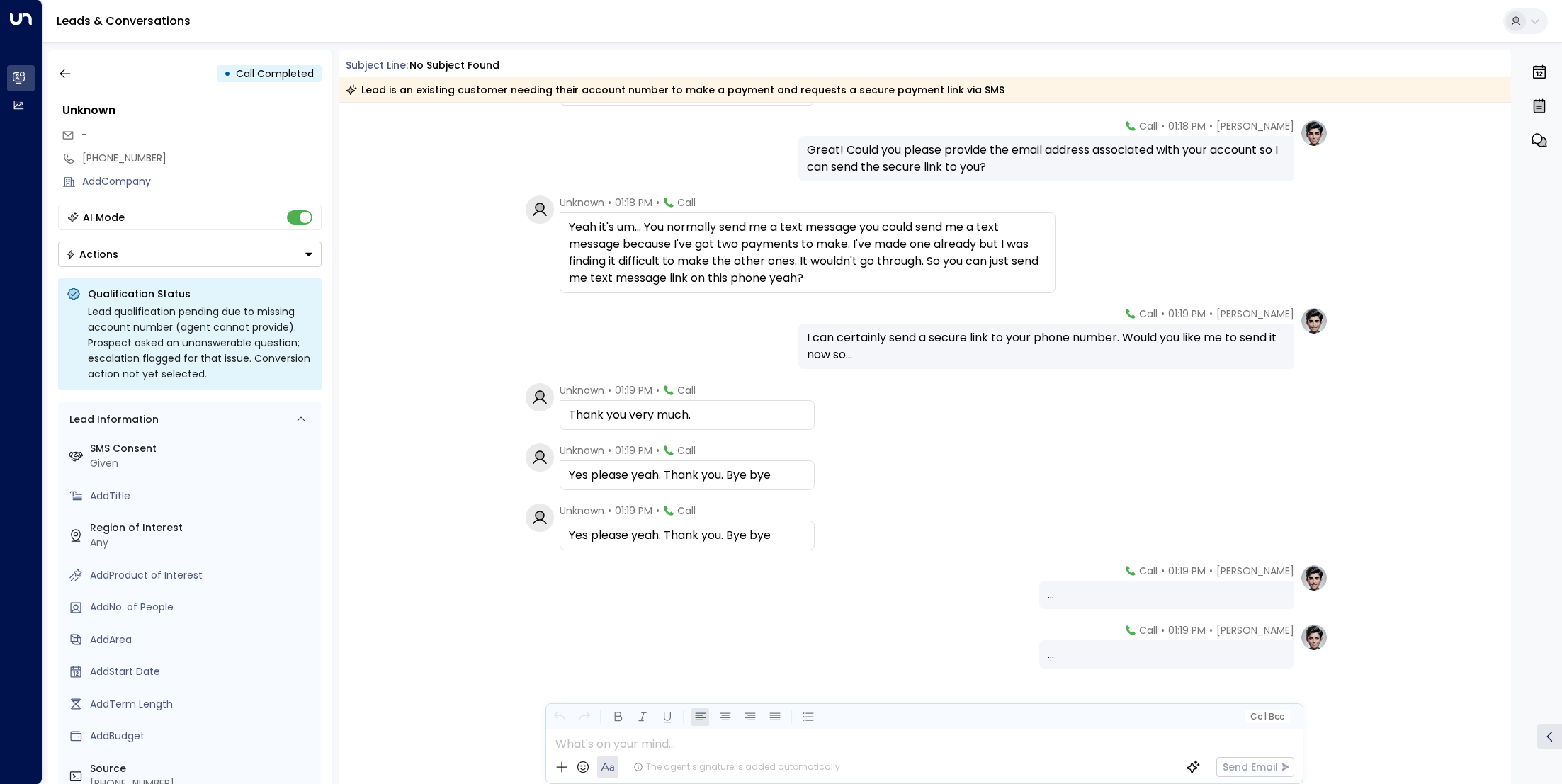
scroll to position [875, 0]
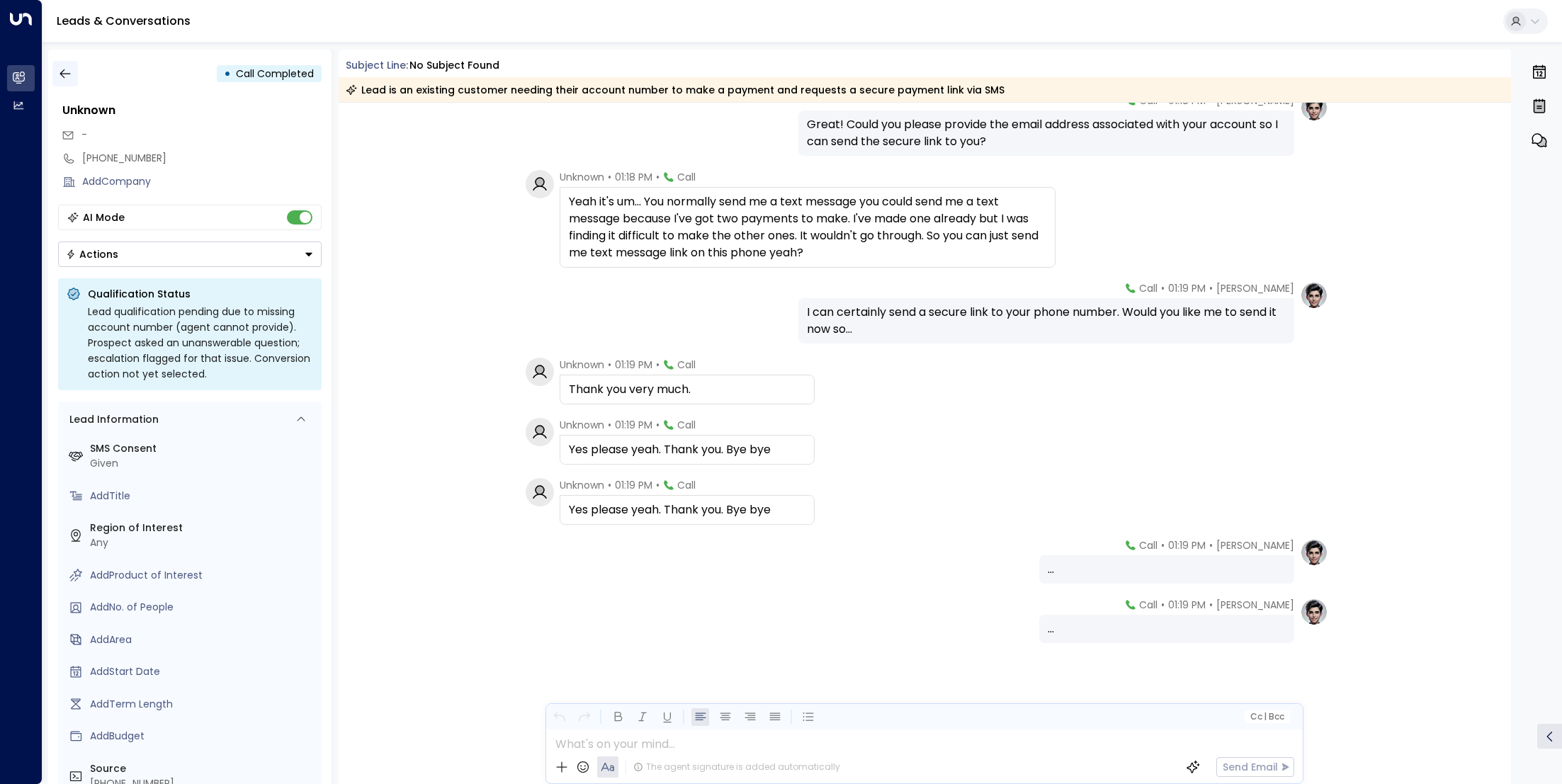
click at [71, 79] on icon "button" at bounding box center [65, 73] width 14 height 14
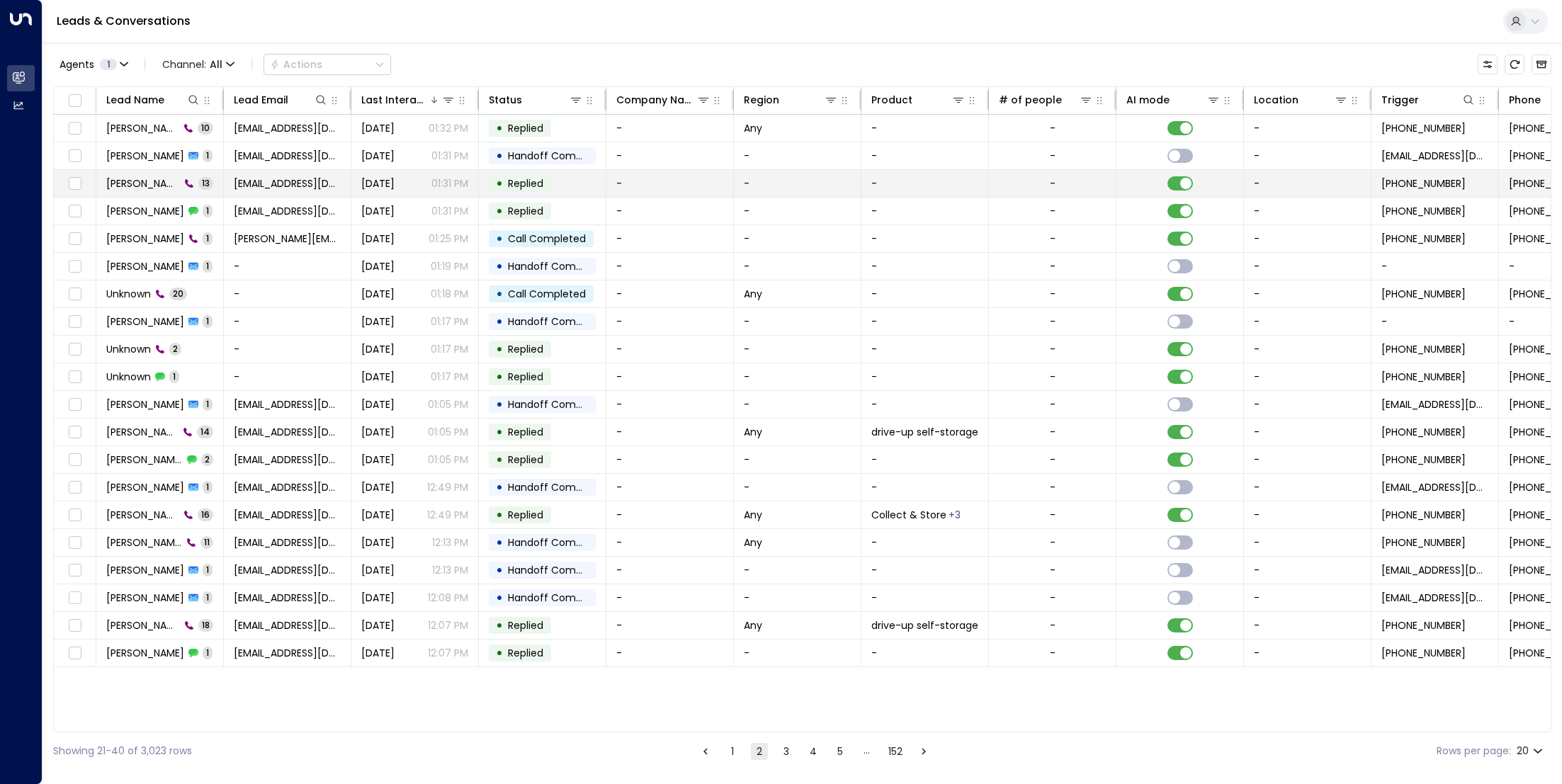
click at [142, 173] on td "[PERSON_NAME] 13" at bounding box center [160, 183] width 127 height 27
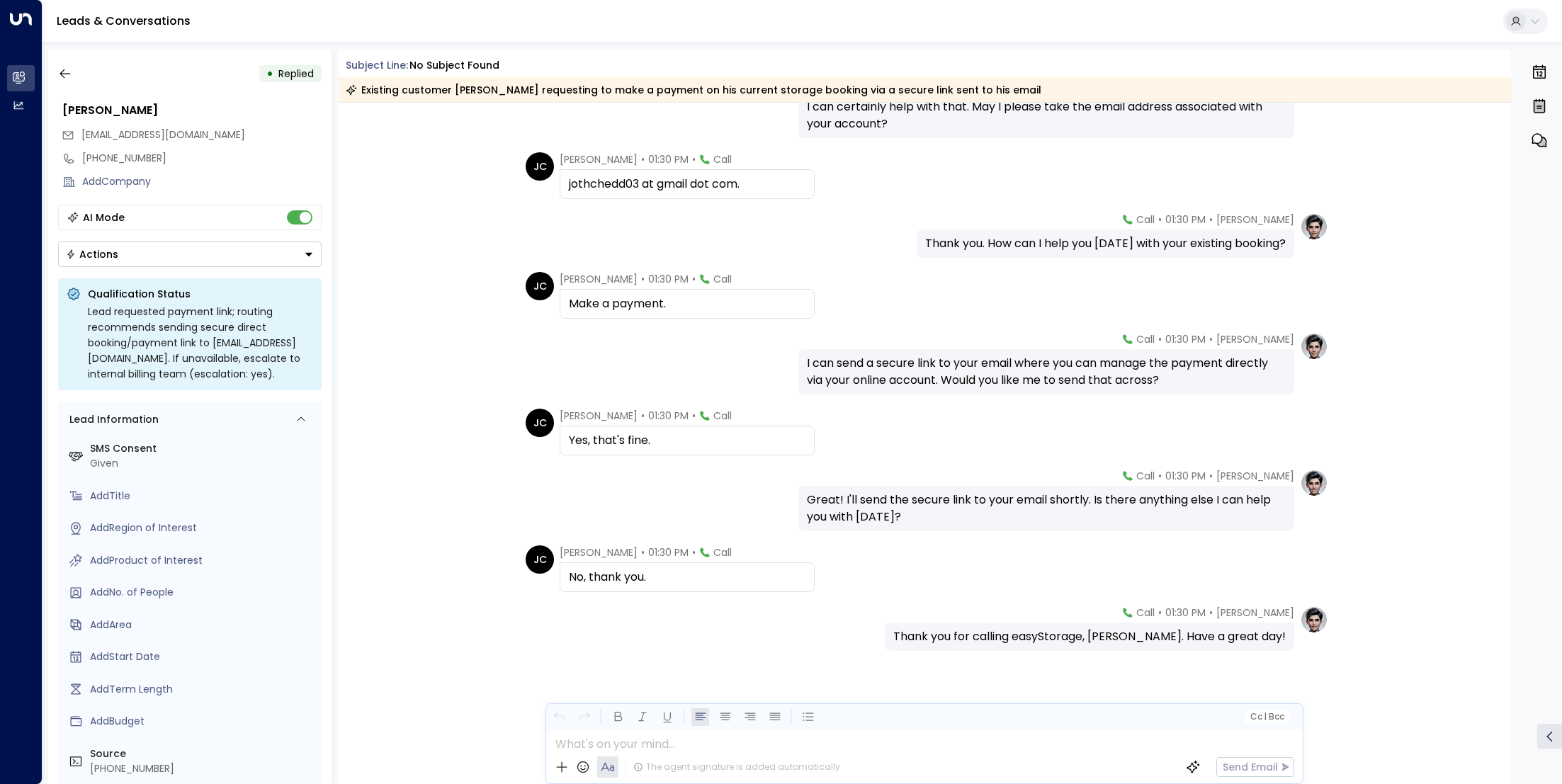
scroll to position [355, 0]
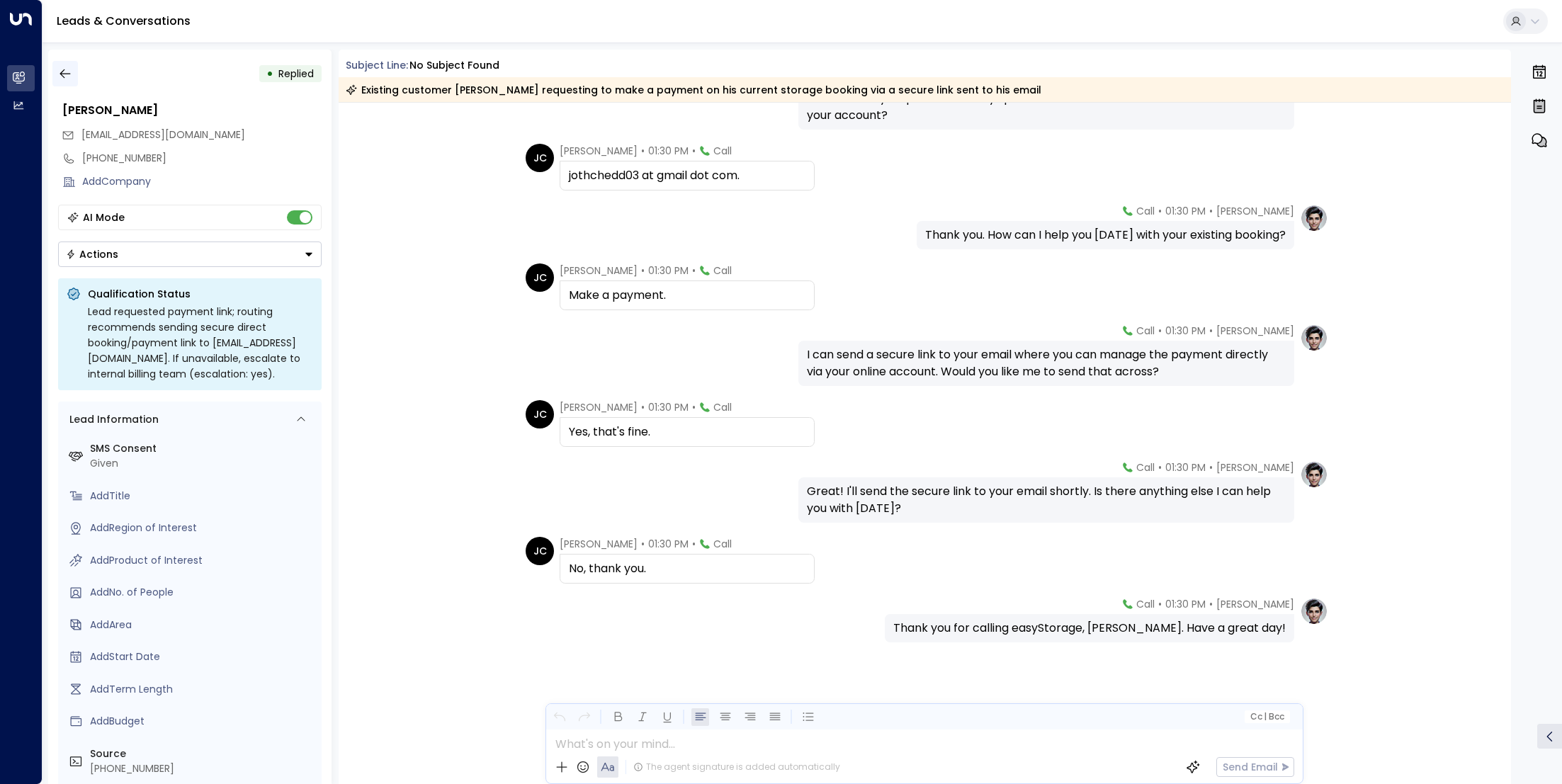
click at [69, 75] on icon "button" at bounding box center [65, 73] width 14 height 14
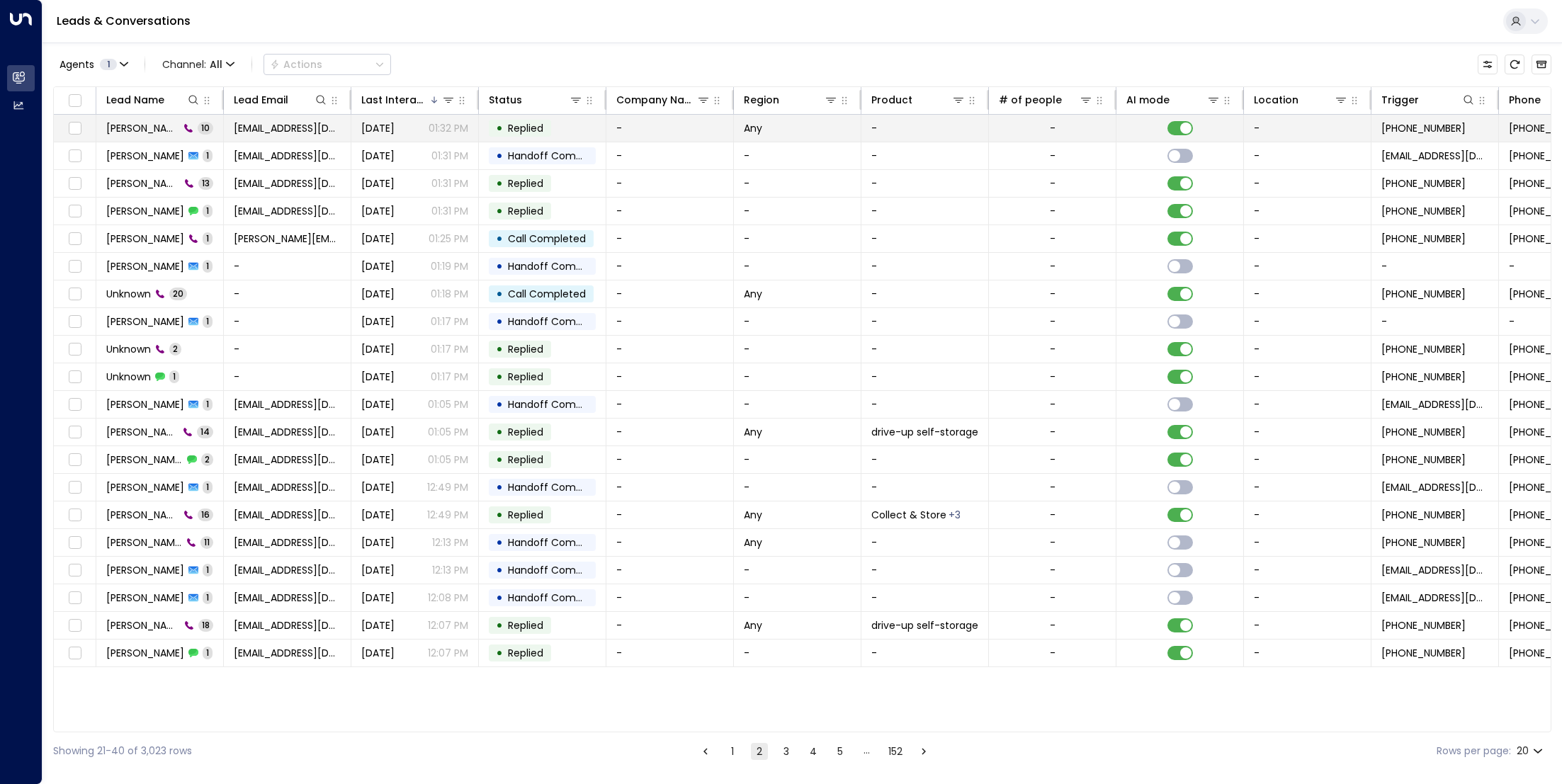
click at [136, 132] on span "[PERSON_NAME]" at bounding box center [142, 128] width 73 height 14
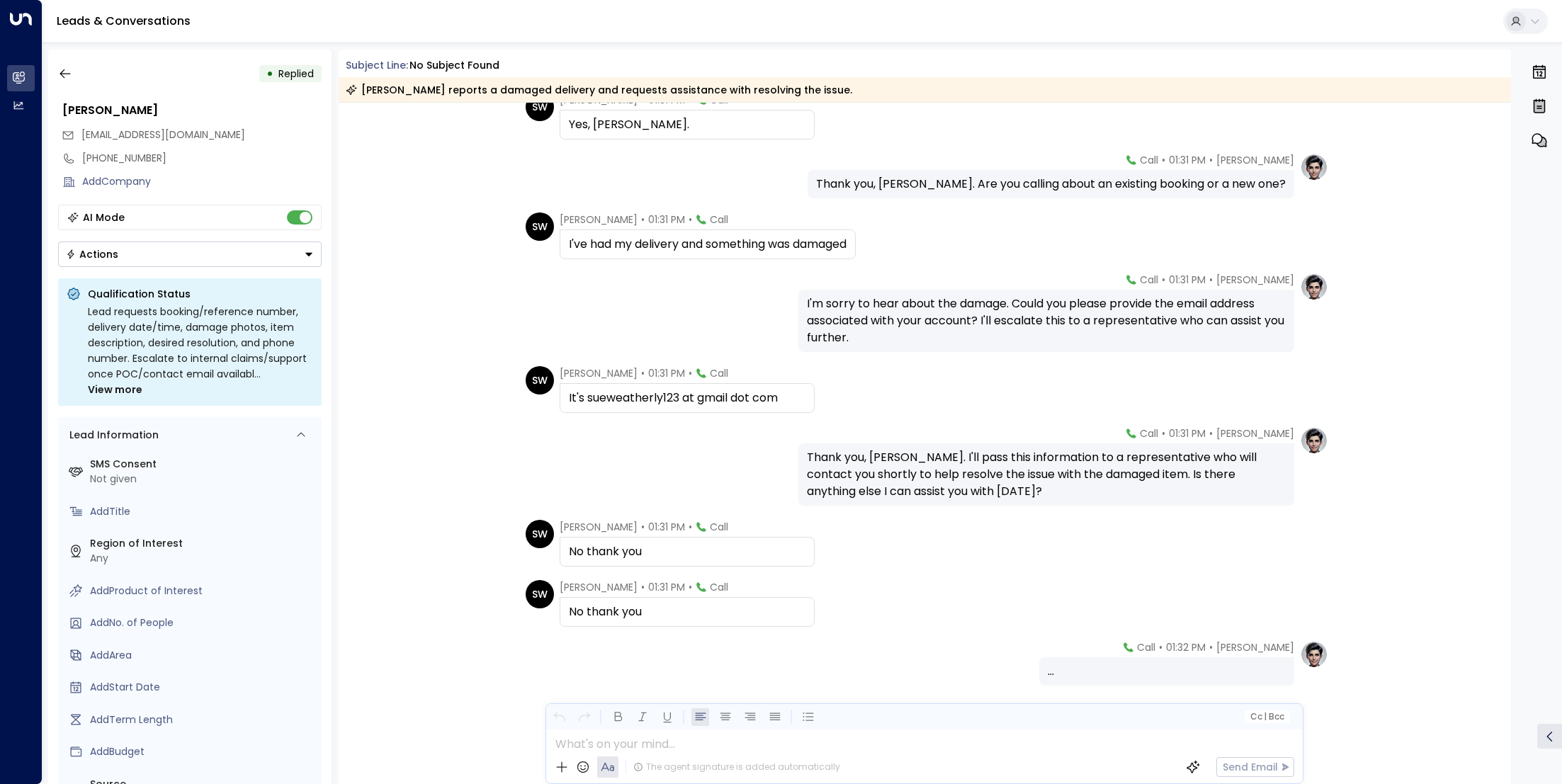
scroll to position [192, 0]
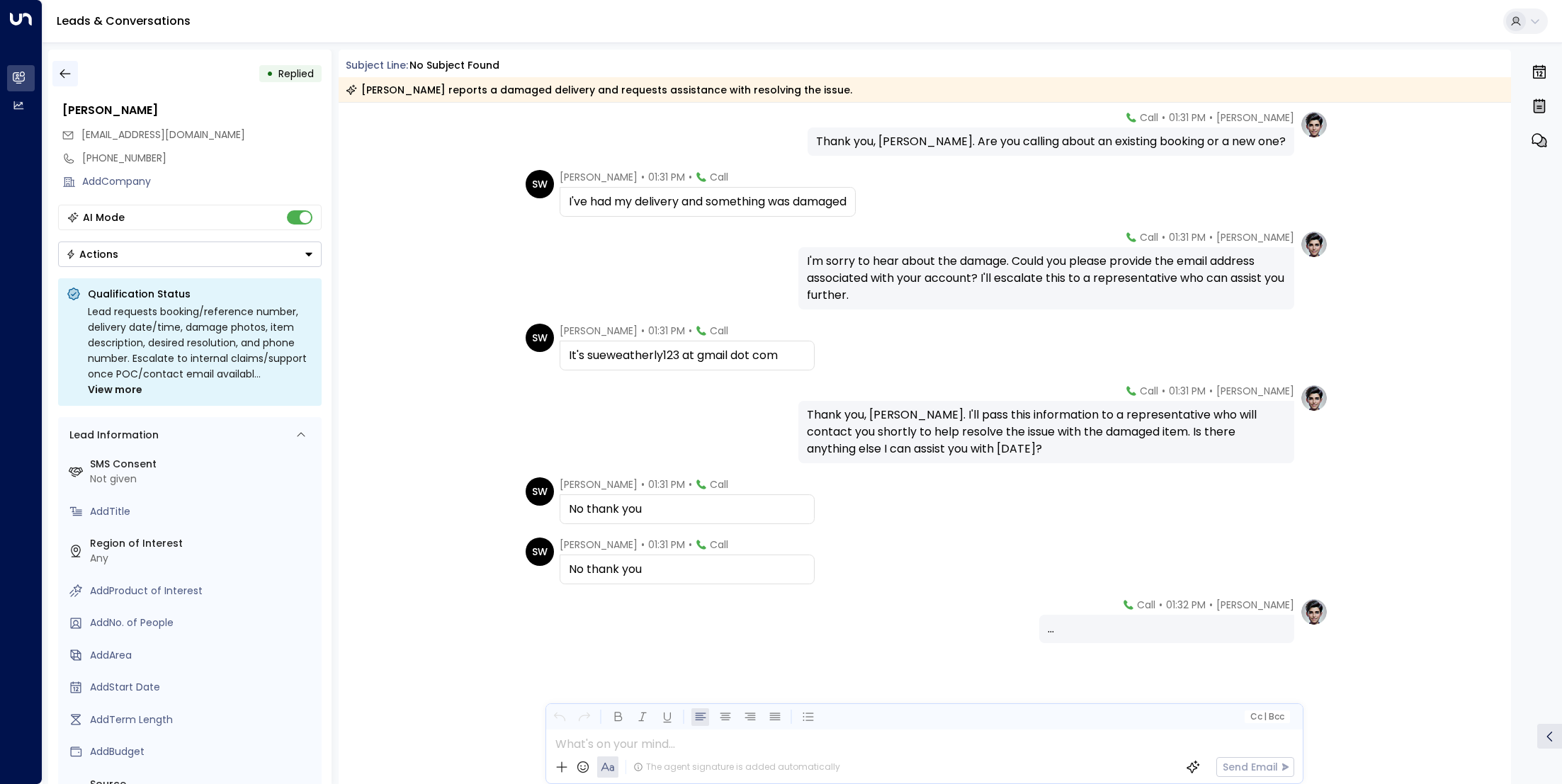
click at [72, 72] on button "button" at bounding box center [65, 73] width 26 height 26
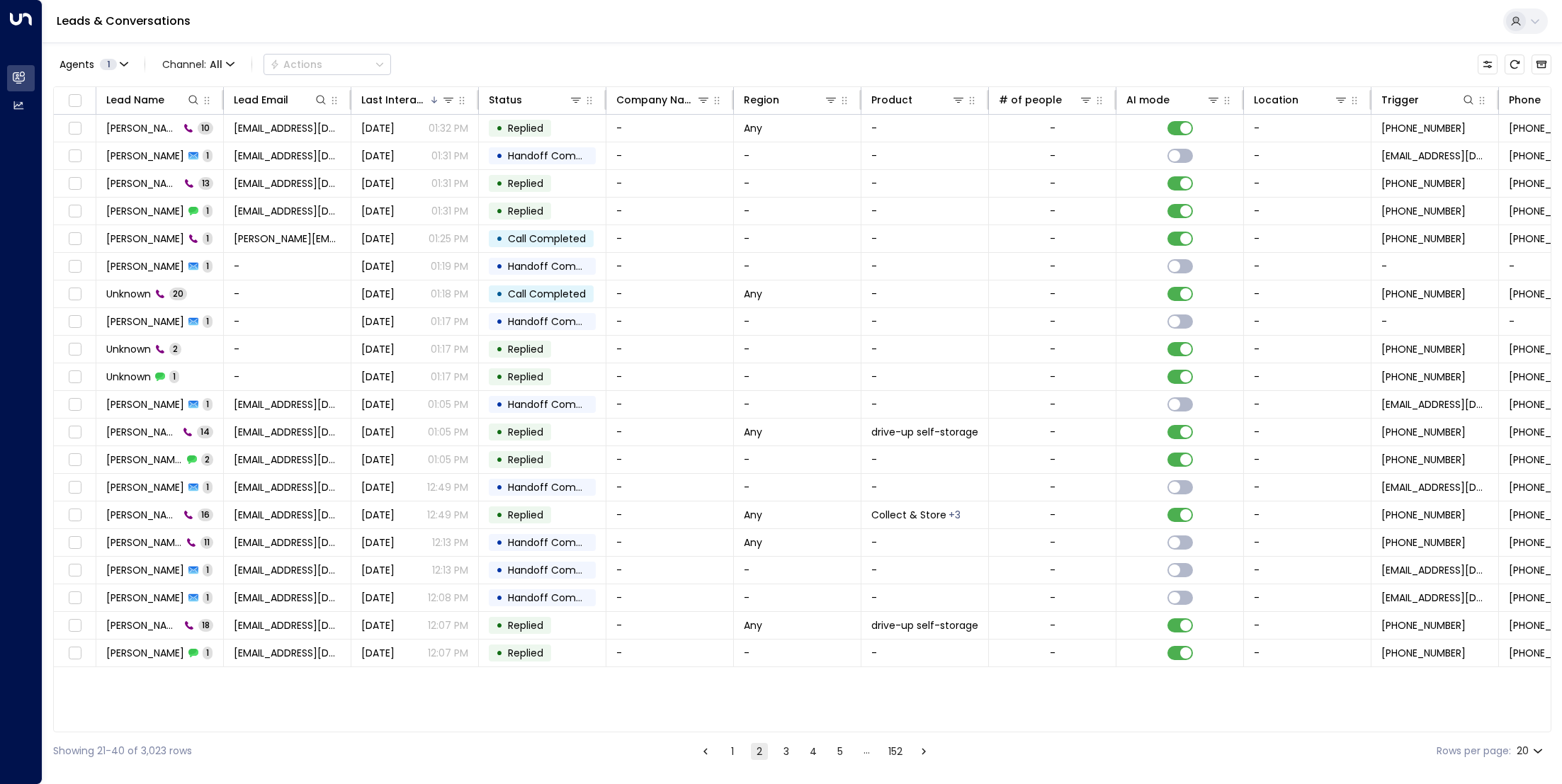
click at [733, 752] on button "1" at bounding box center [732, 751] width 17 height 17
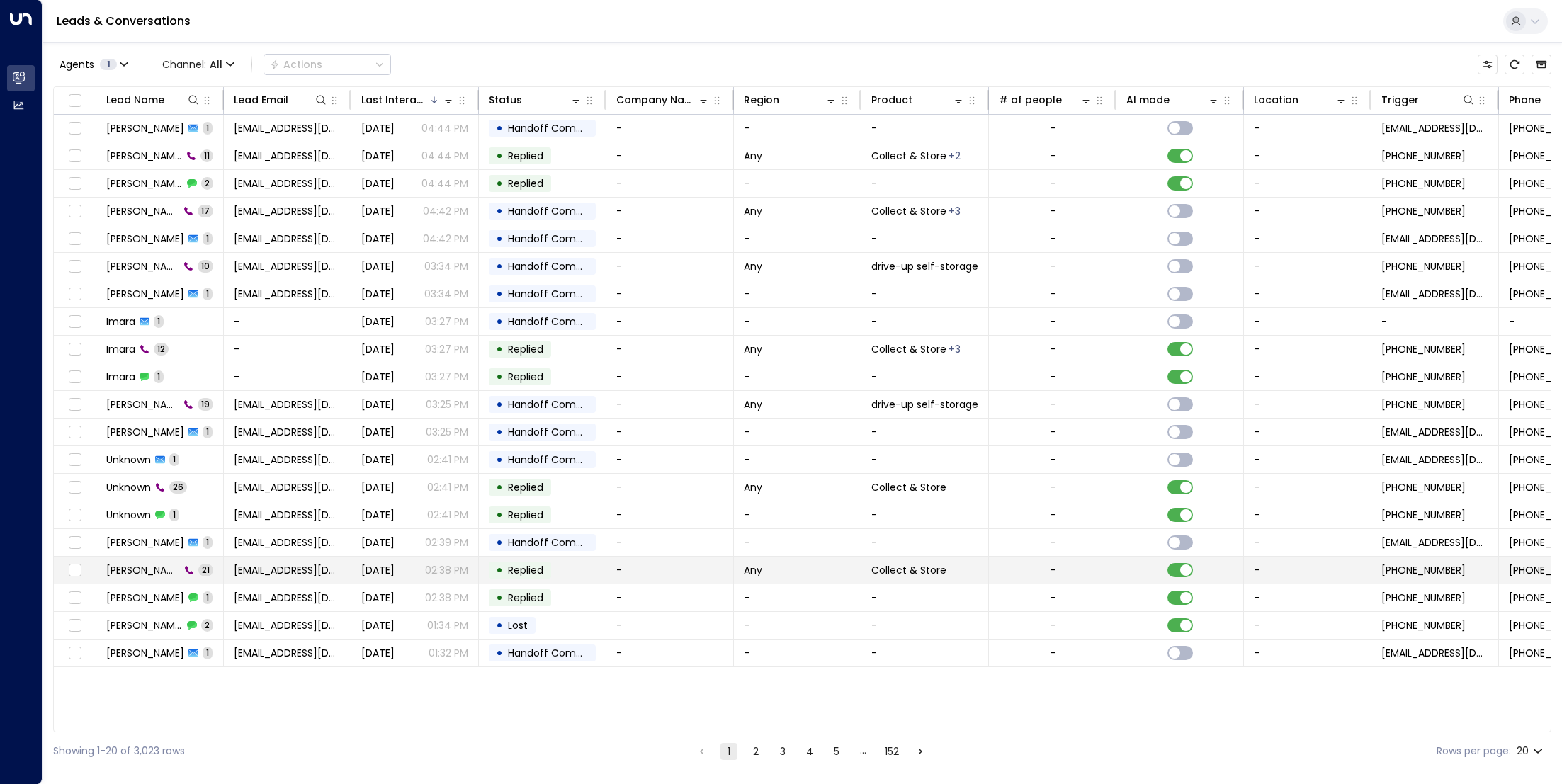
click at [144, 564] on span "[PERSON_NAME]" at bounding box center [142, 570] width 74 height 14
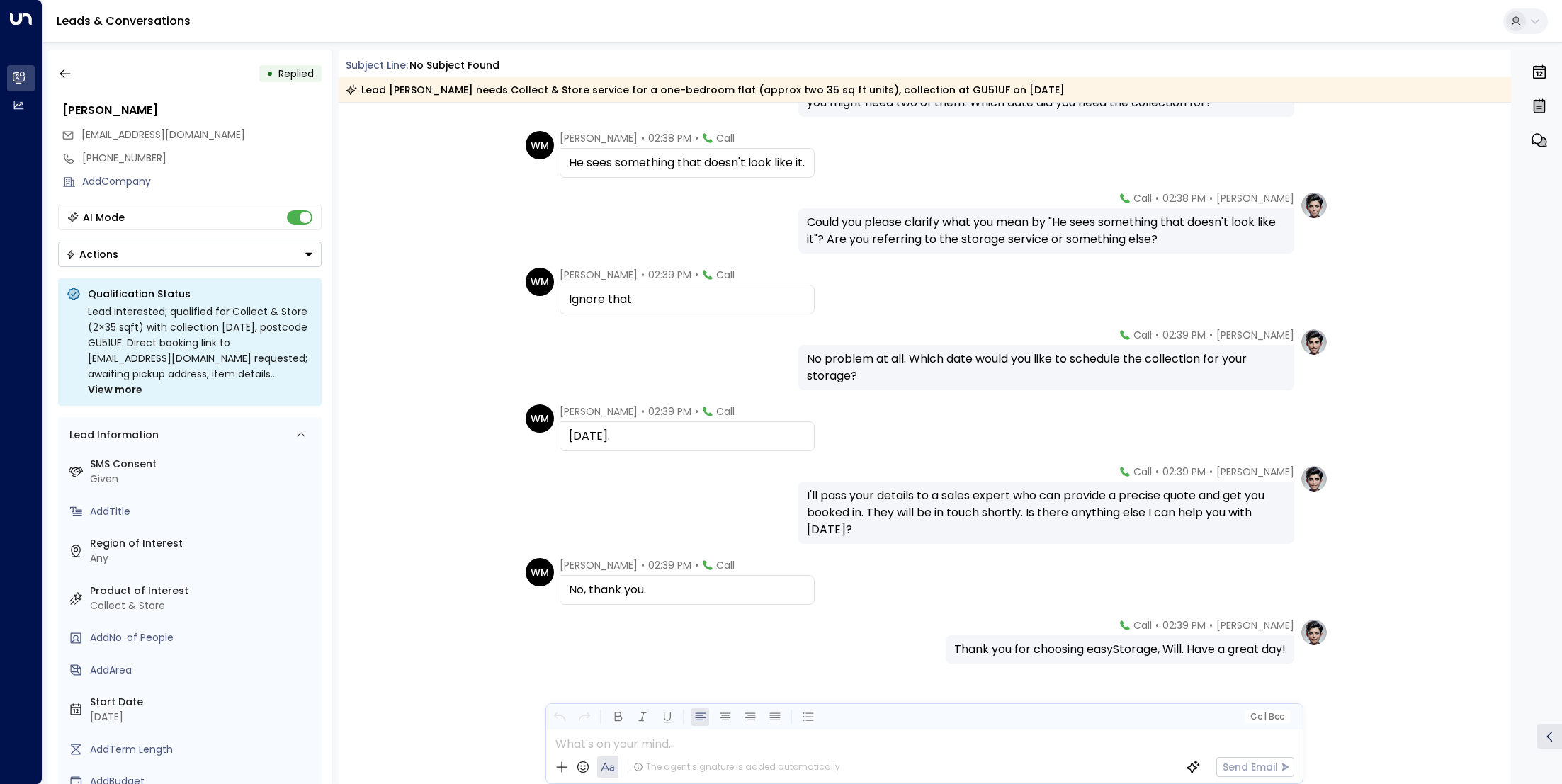
scroll to position [1003, 0]
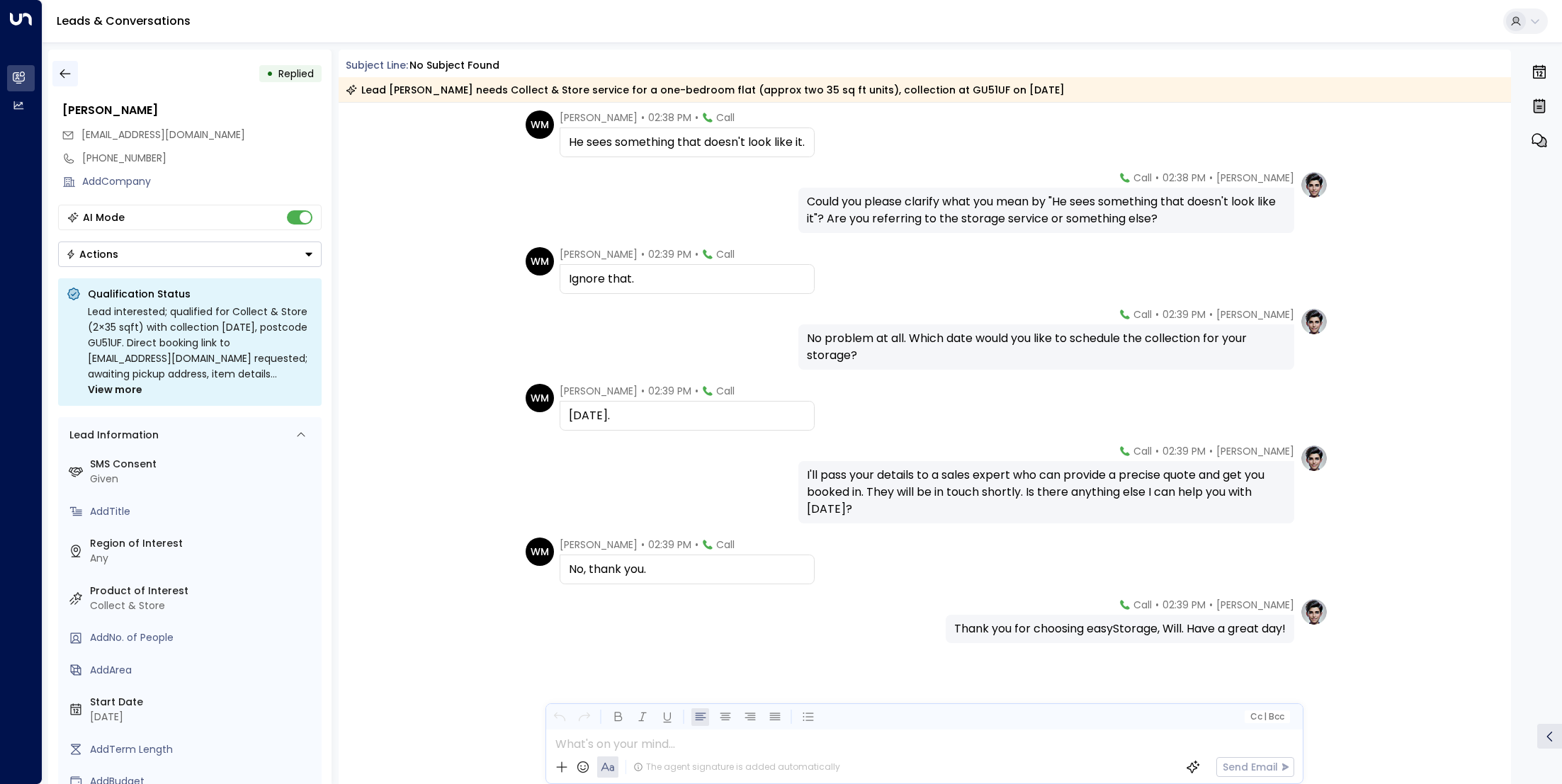
click at [72, 64] on button "button" at bounding box center [65, 73] width 26 height 26
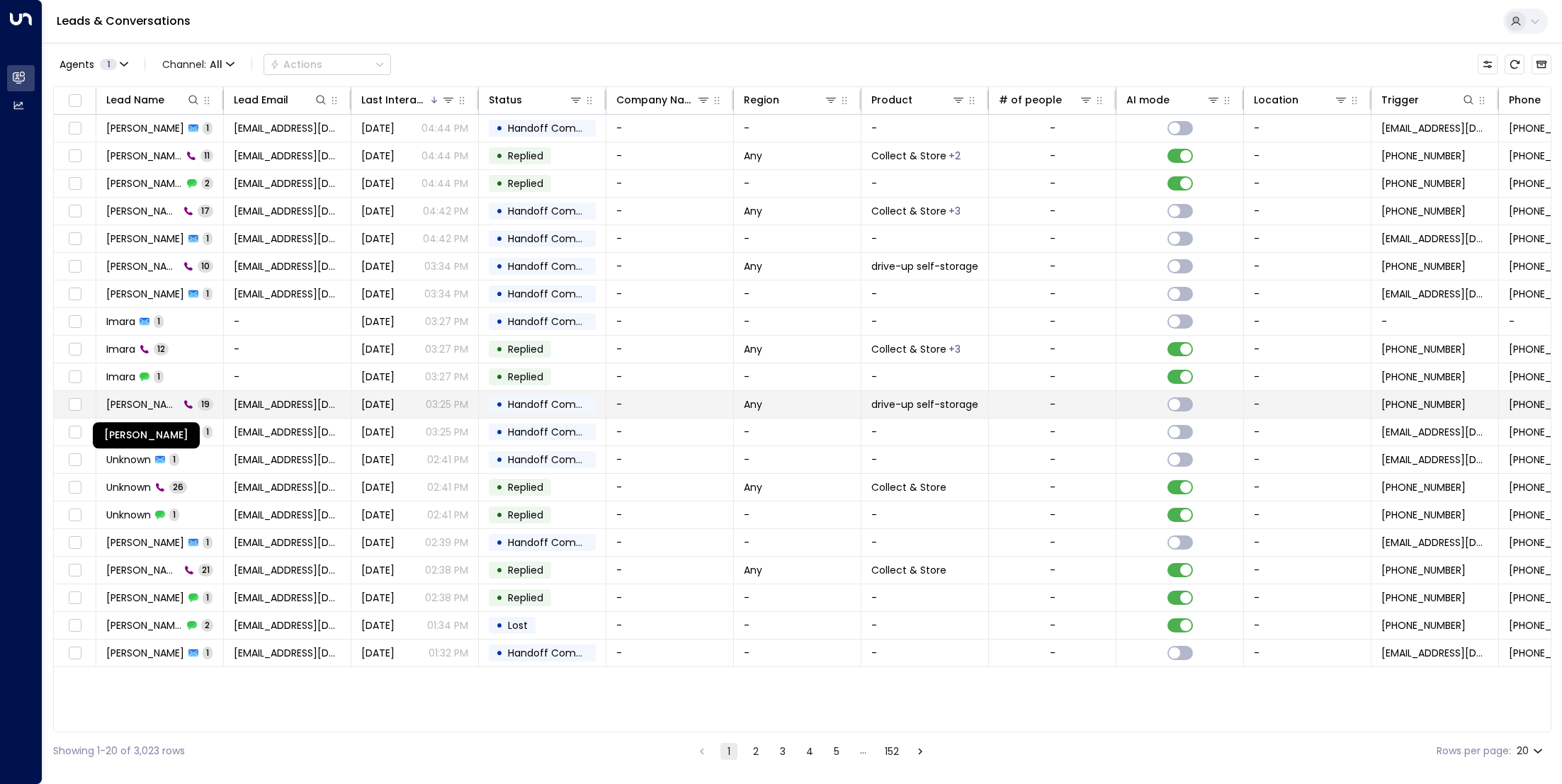
click at [166, 401] on span "[PERSON_NAME]" at bounding box center [142, 404] width 73 height 14
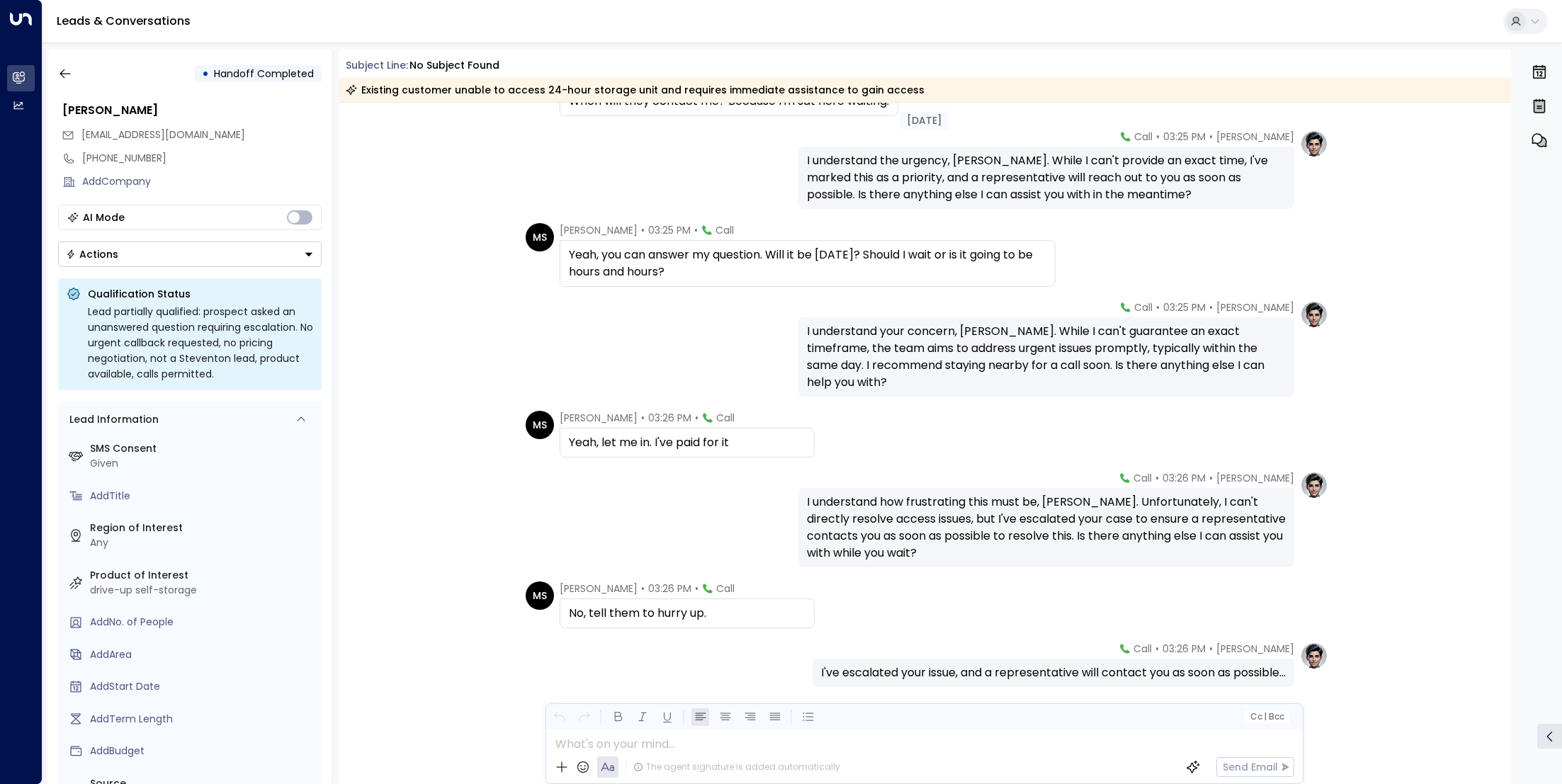
scroll to position [884, 0]
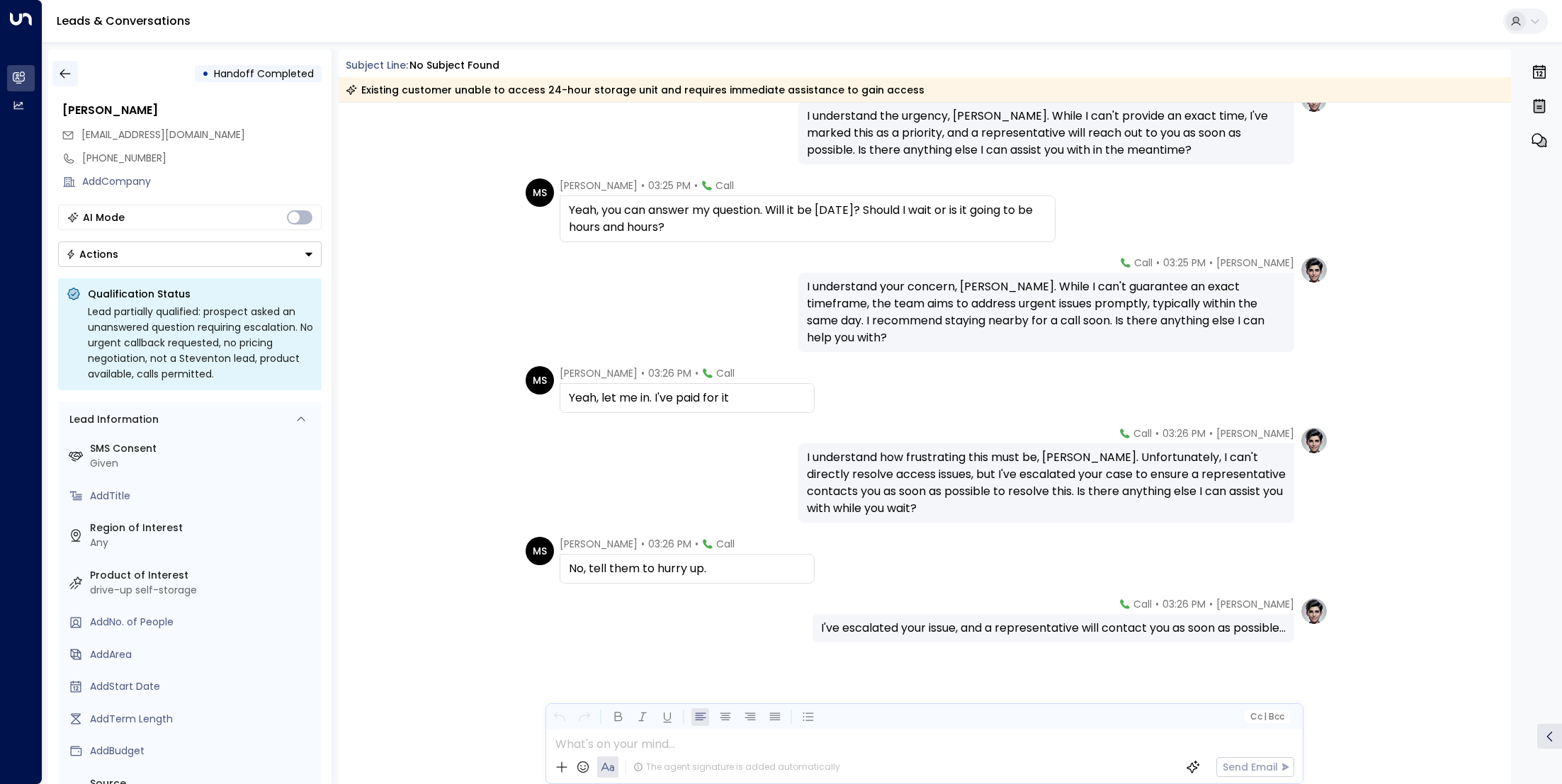
click at [70, 77] on icon "button" at bounding box center [65, 73] width 14 height 14
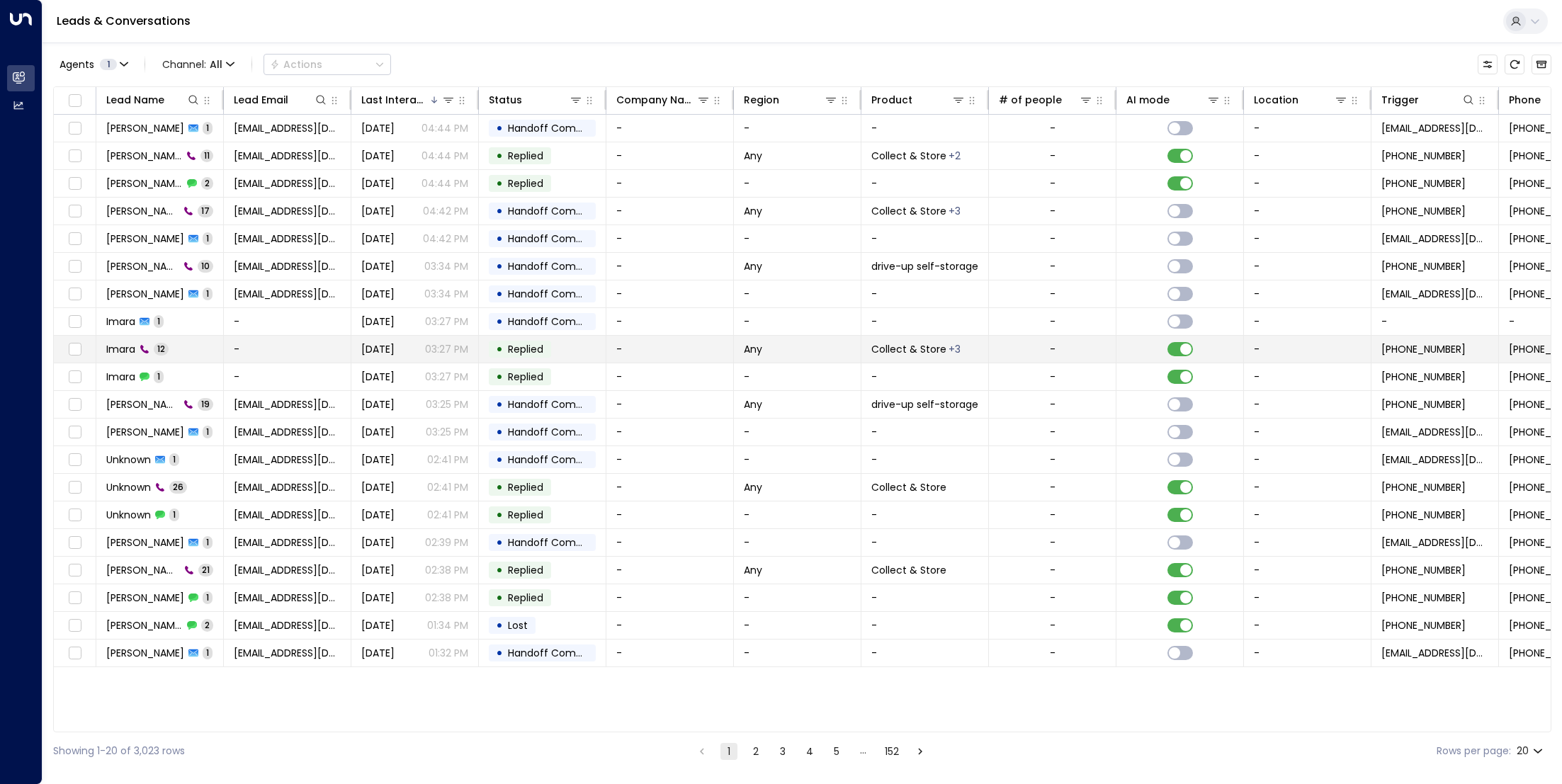
click at [143, 348] on icon at bounding box center [144, 348] width 8 height 8
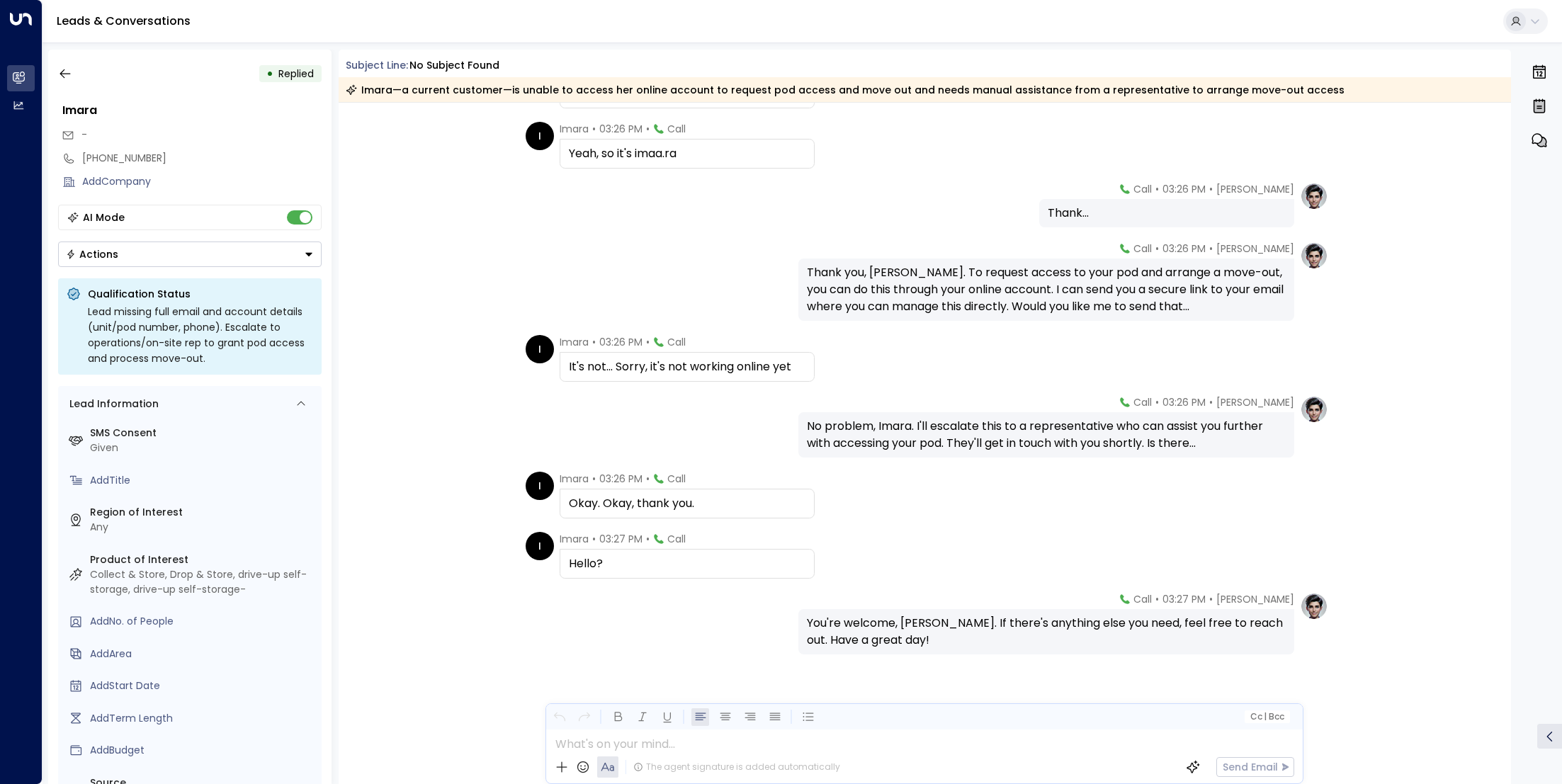
scroll to position [364, 0]
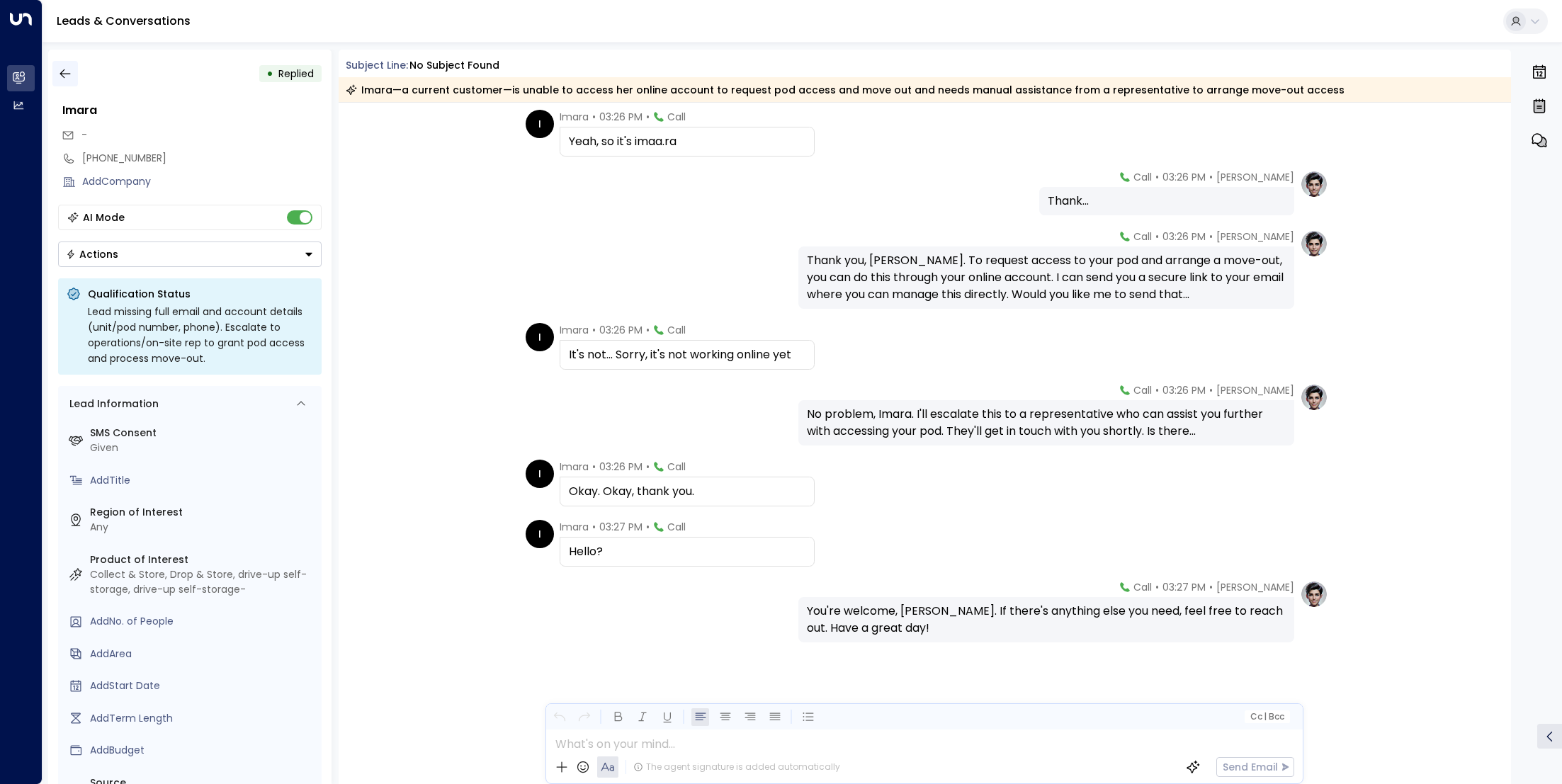
click at [65, 69] on icon "button" at bounding box center [65, 73] width 14 height 14
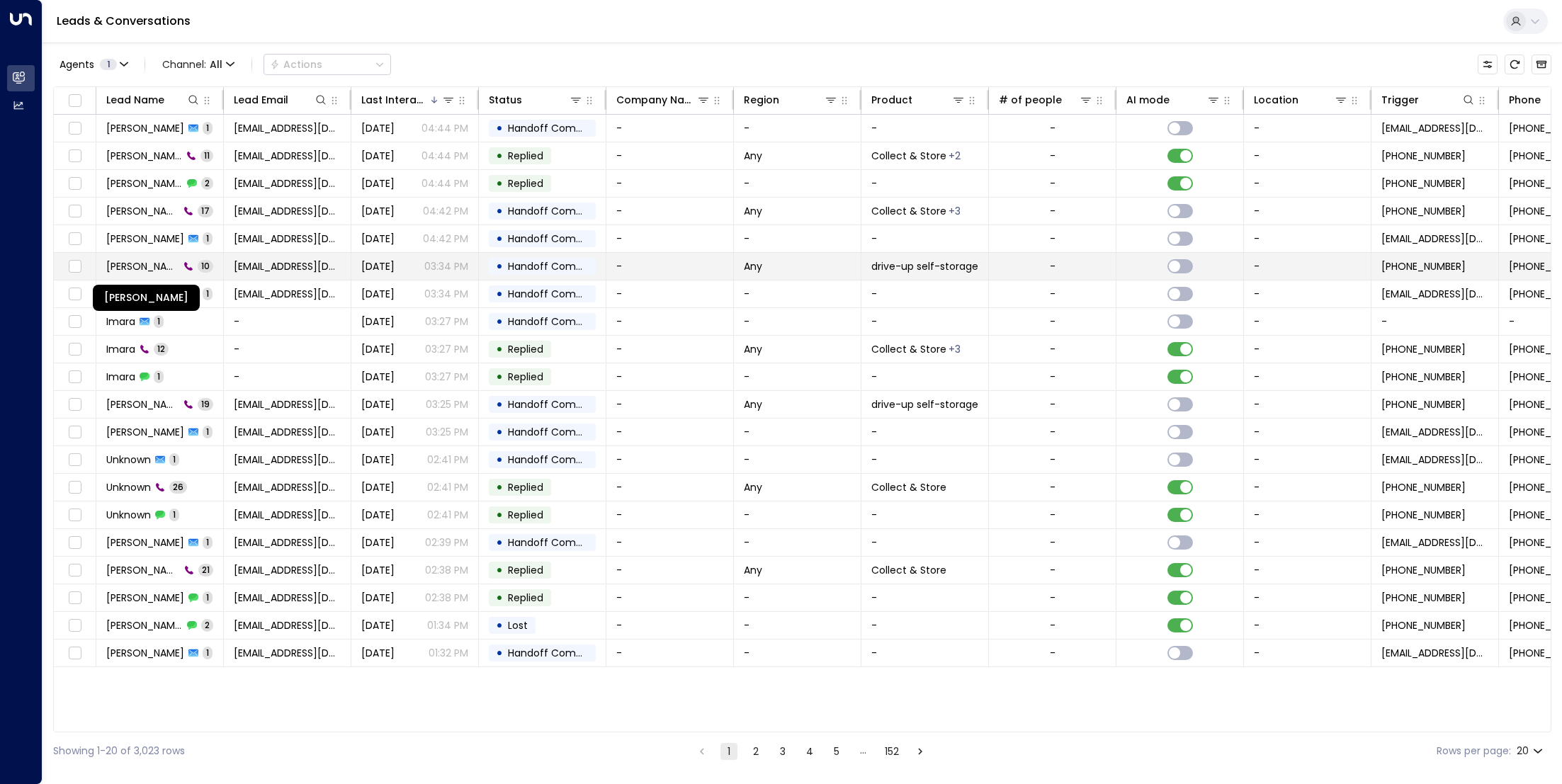
click at [117, 266] on span "[PERSON_NAME]" at bounding box center [142, 266] width 73 height 14
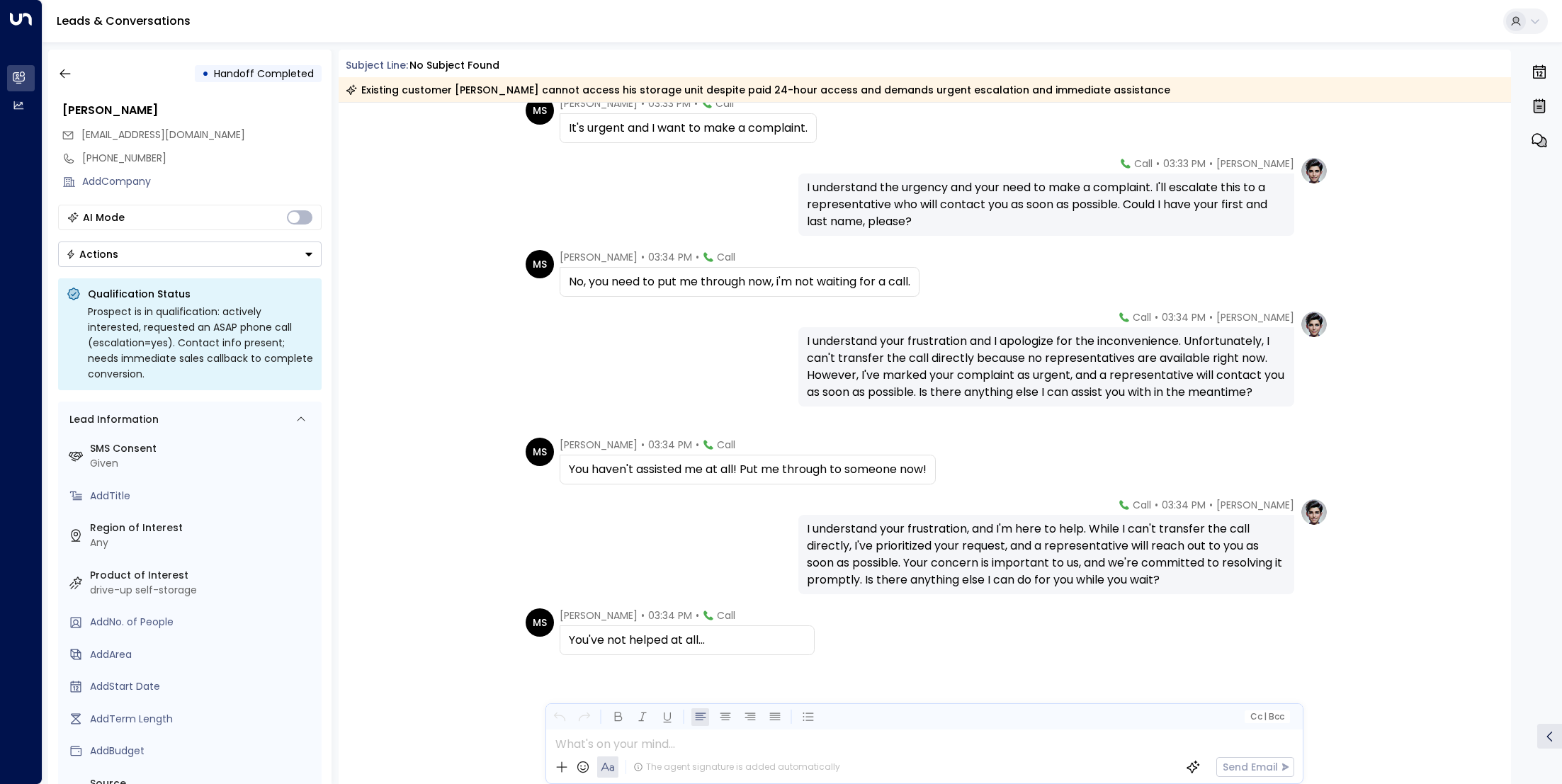
scroll to position [295, 0]
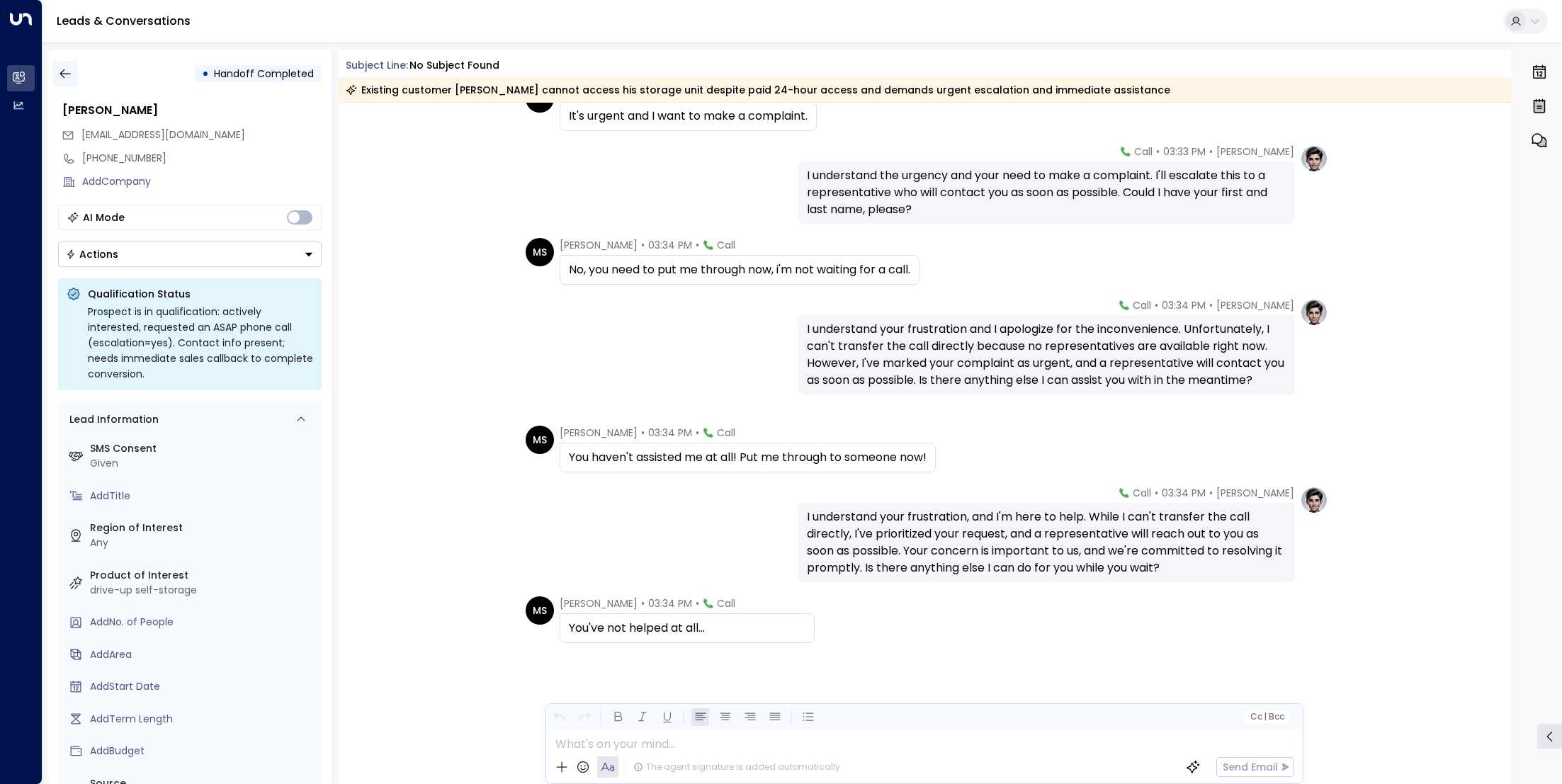
click at [66, 76] on icon "button" at bounding box center [65, 73] width 14 height 14
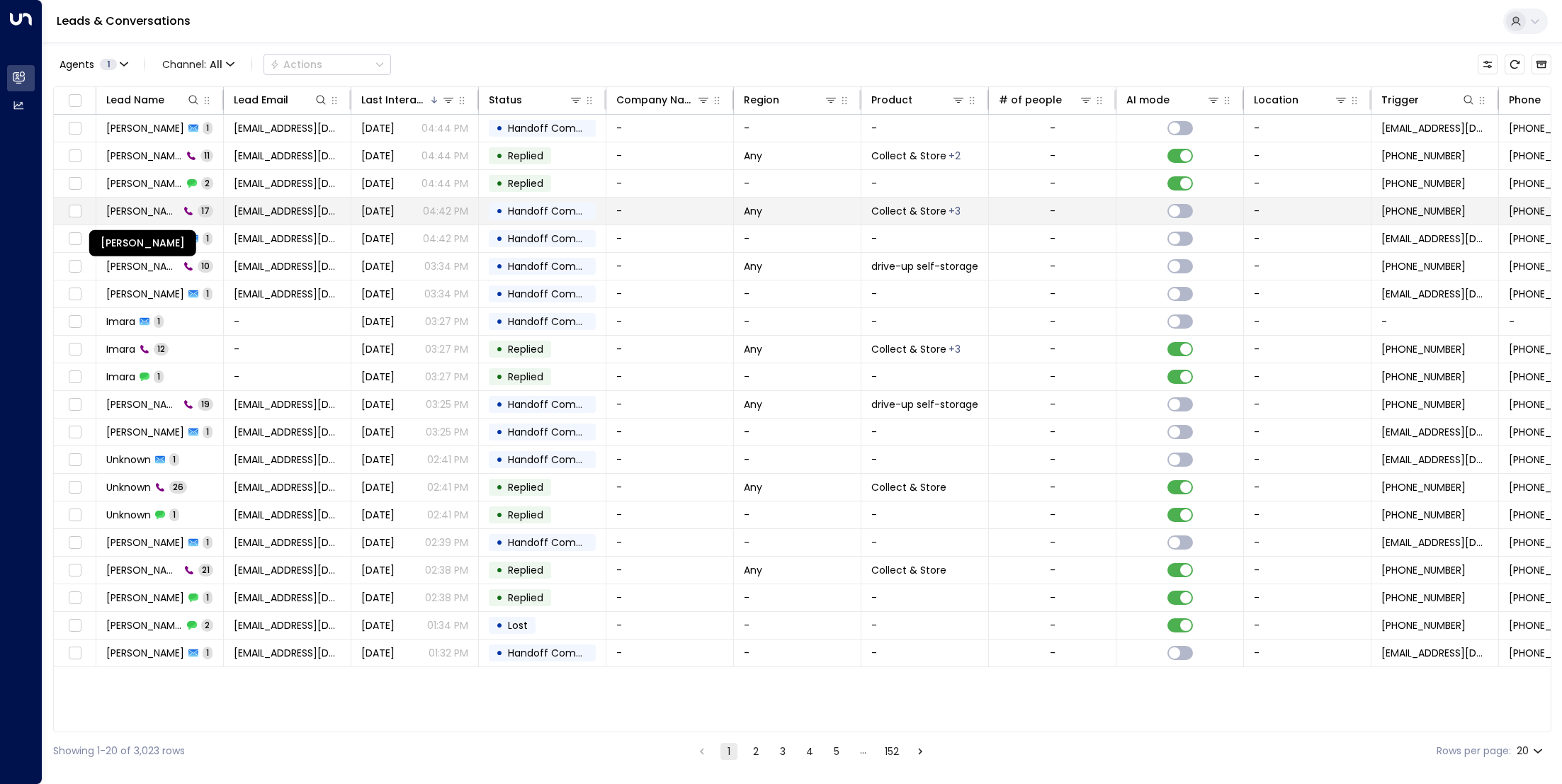
click at [133, 211] on span "[PERSON_NAME]" at bounding box center [142, 211] width 73 height 14
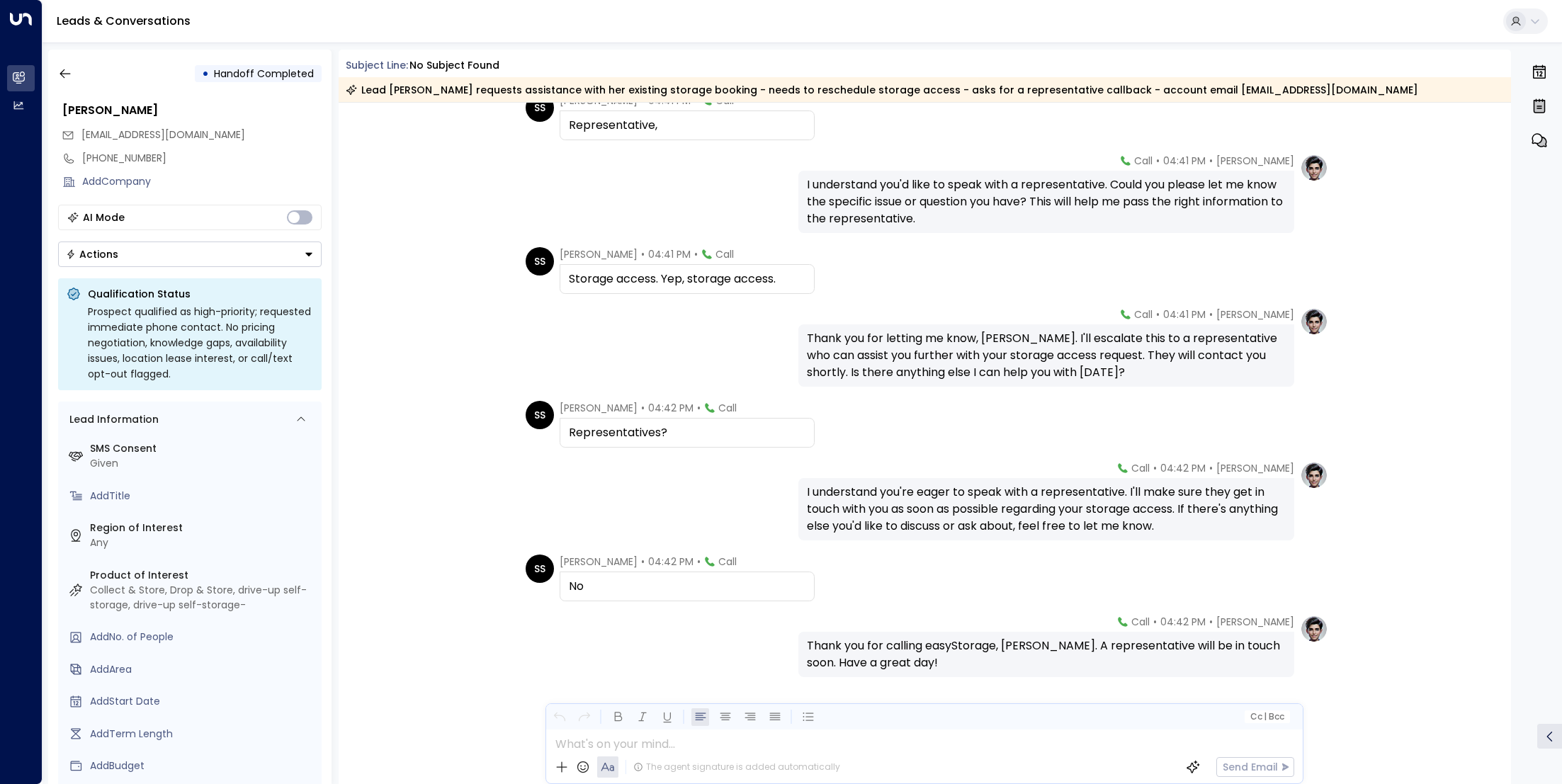
scroll to position [678, 0]
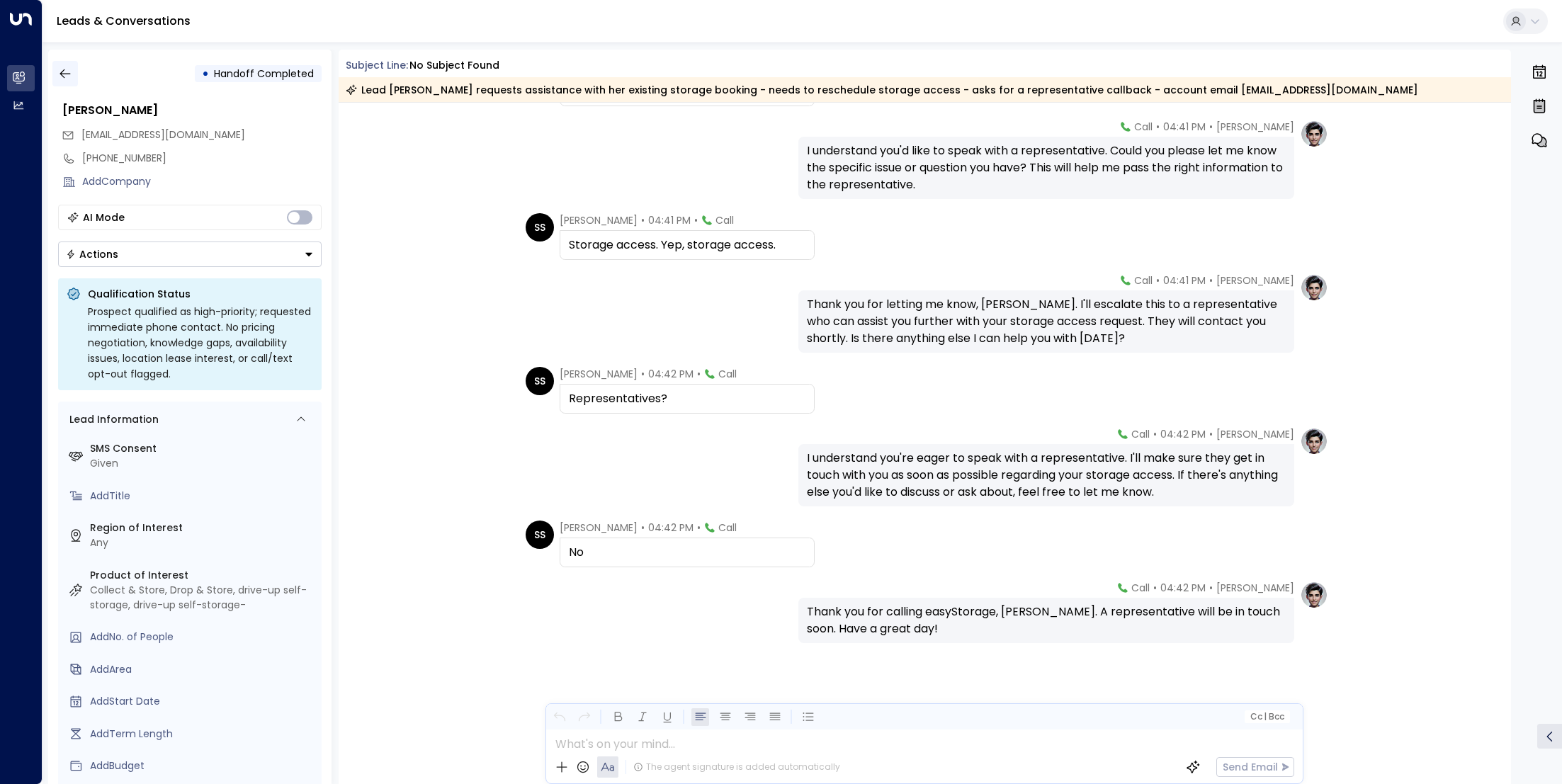
click at [77, 79] on button "button" at bounding box center [65, 73] width 26 height 26
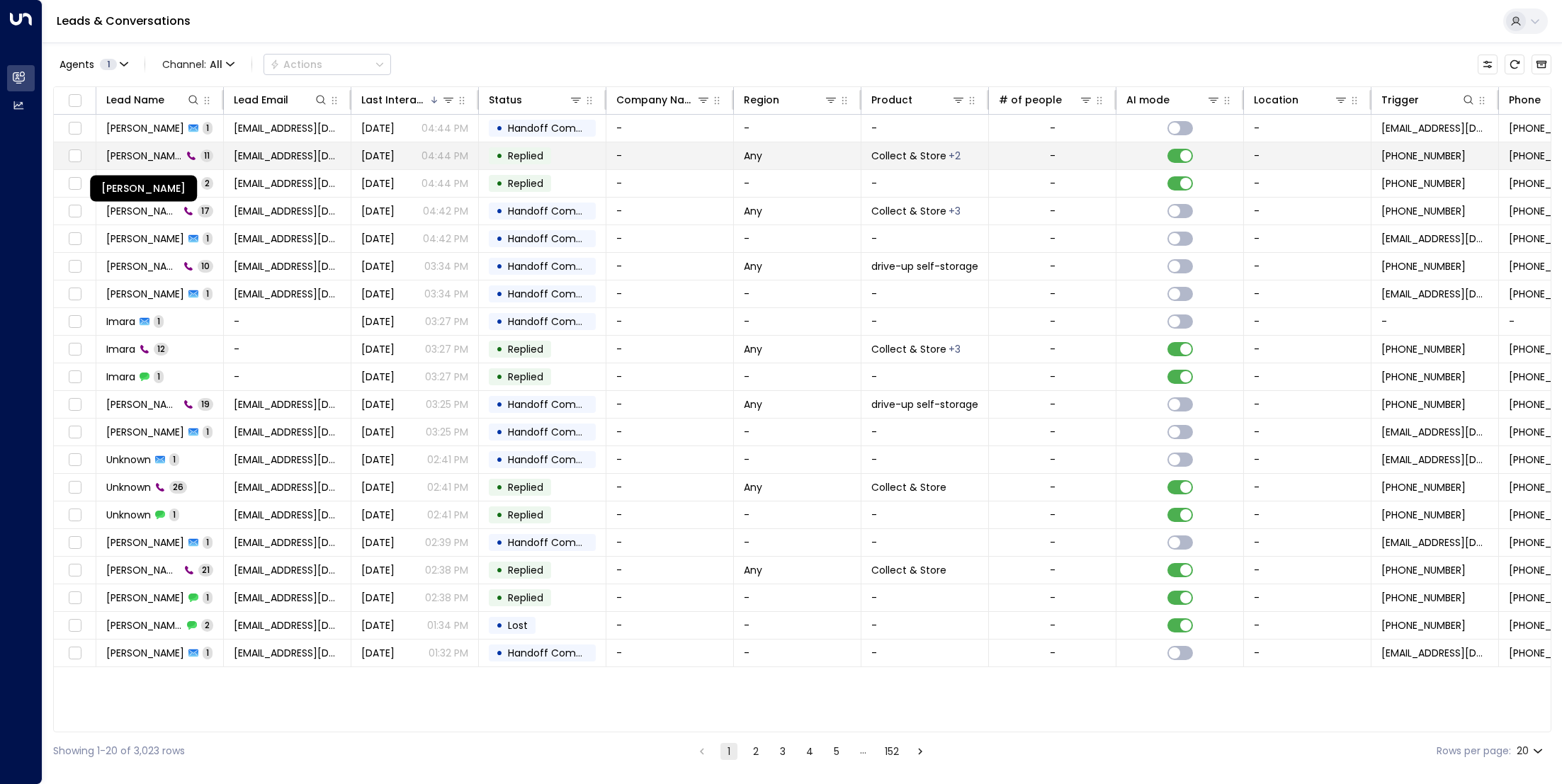
click at [133, 149] on span "[PERSON_NAME]" at bounding box center [144, 155] width 76 height 14
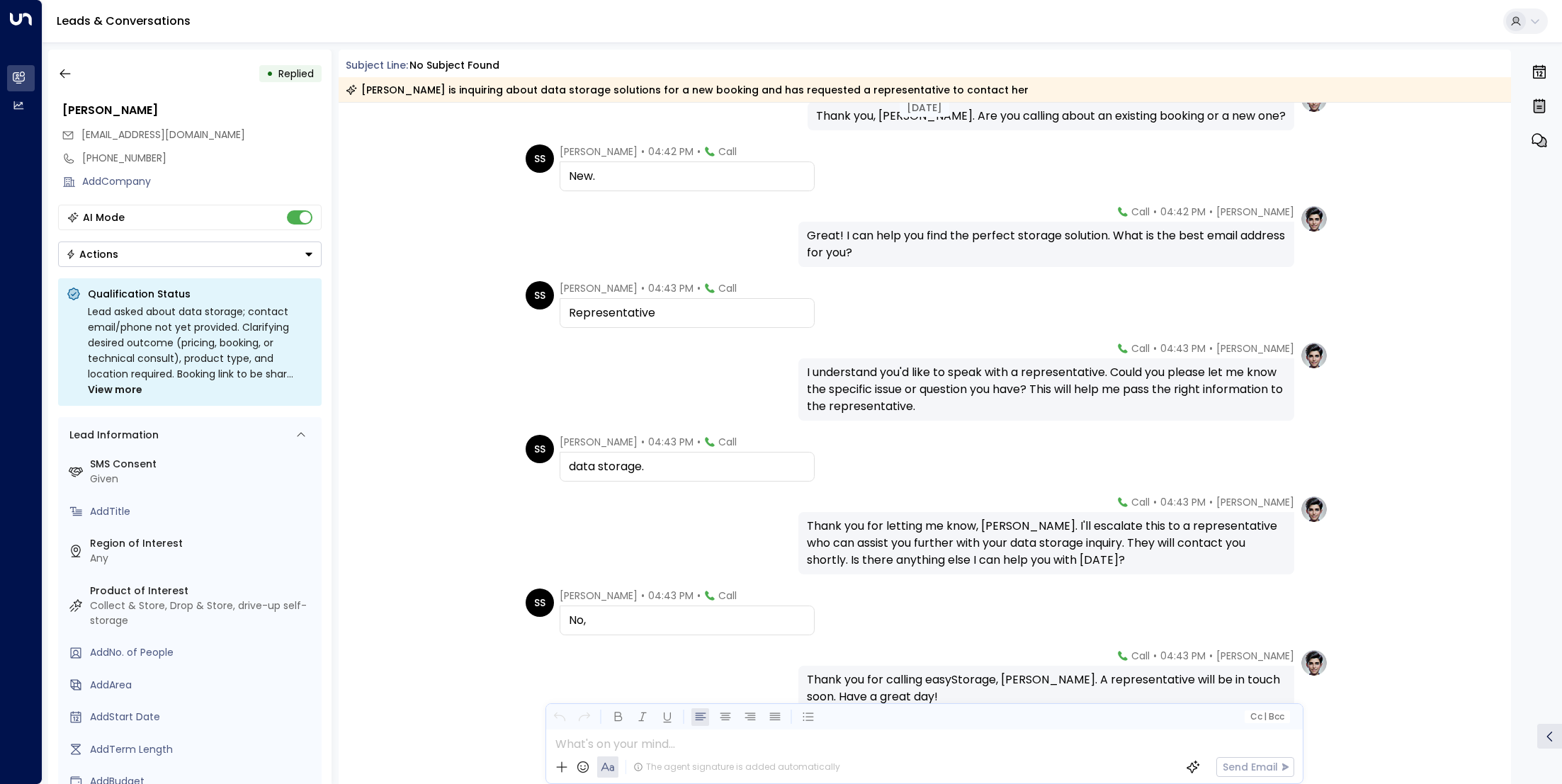
scroll to position [286, 0]
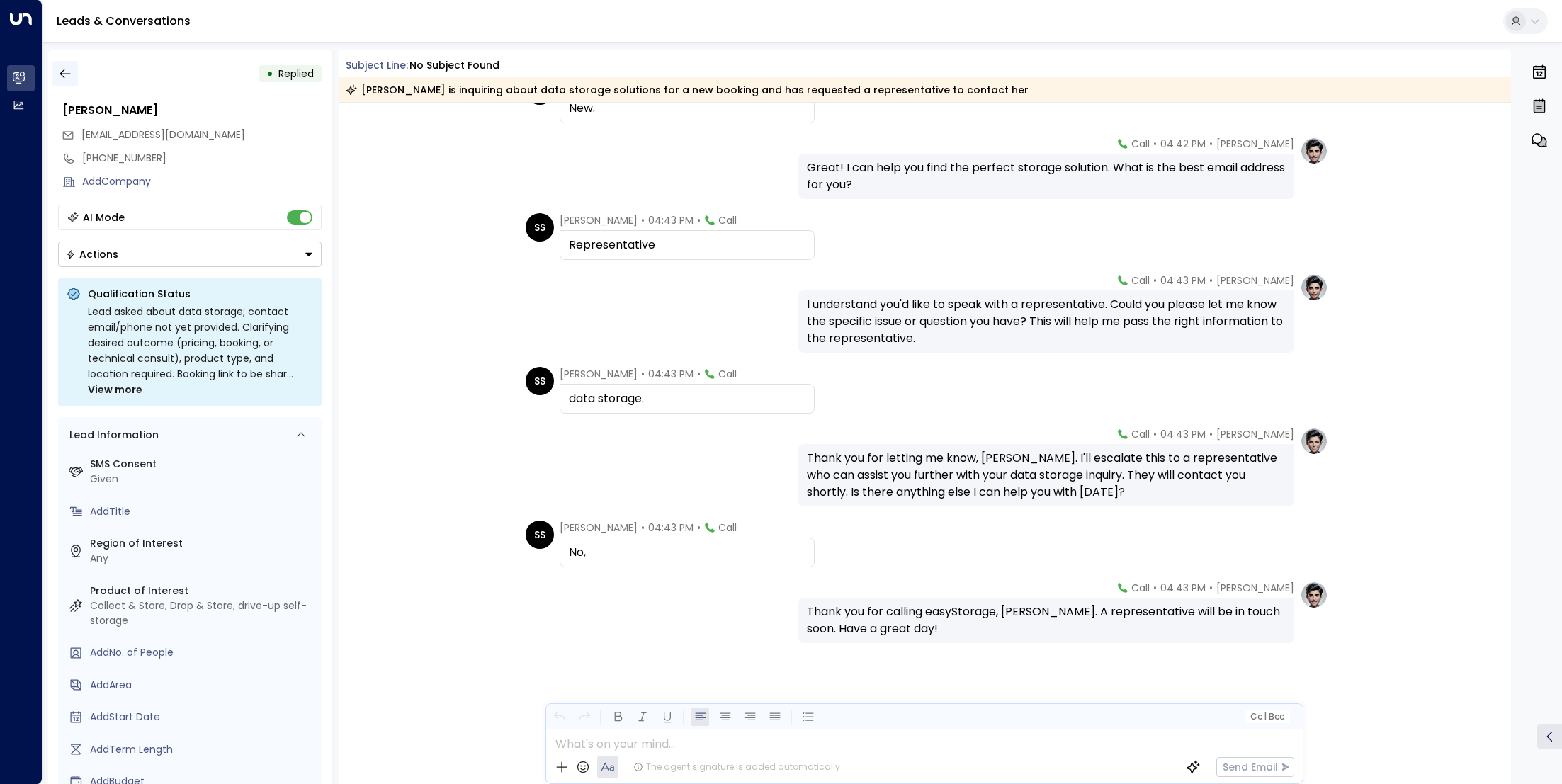
click at [64, 74] on icon "button" at bounding box center [65, 73] width 14 height 14
